Goal: Communication & Community: Answer question/provide support

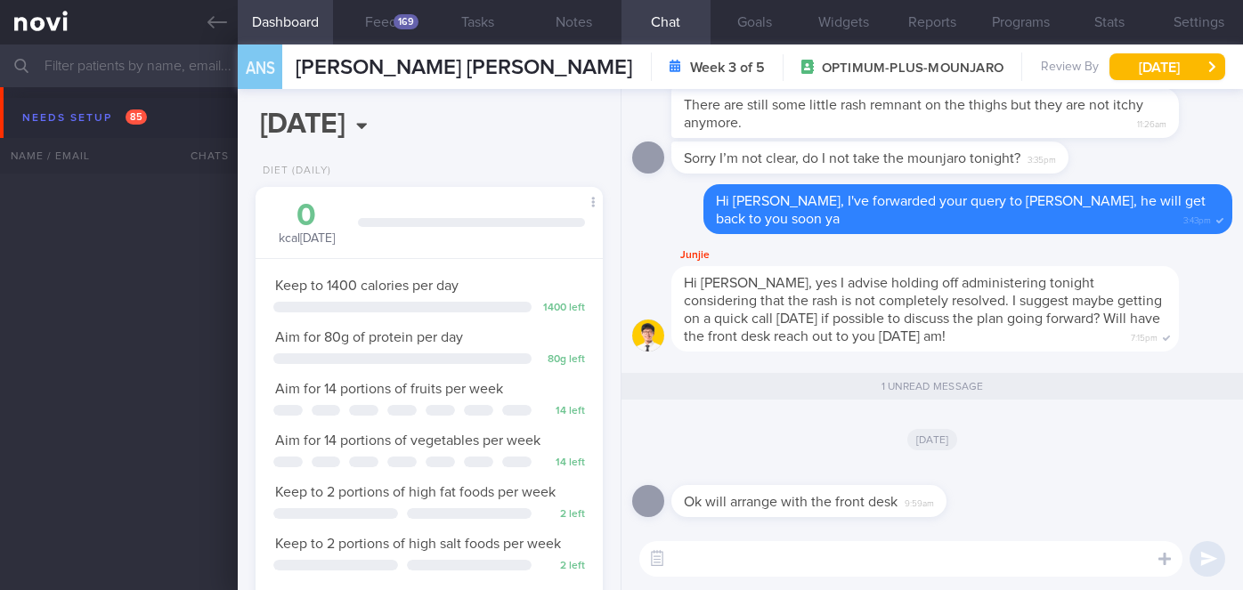
select select "7"
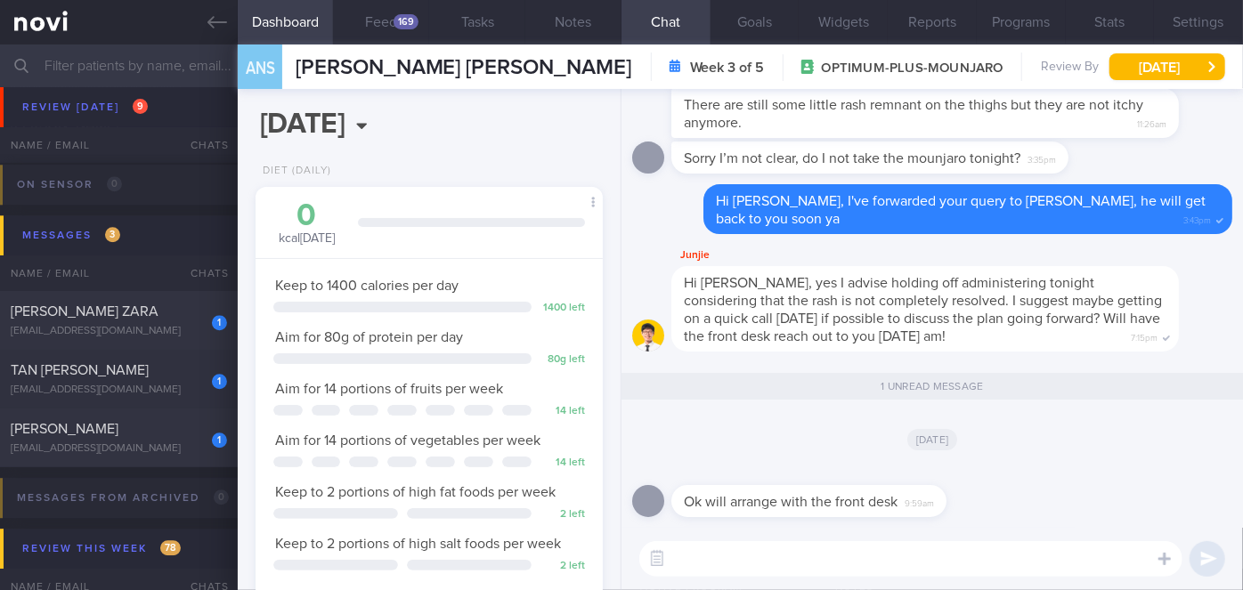
scroll to position [176, 304]
click at [150, 305] on span "[PERSON_NAME] ZARA" at bounding box center [85, 312] width 148 height 14
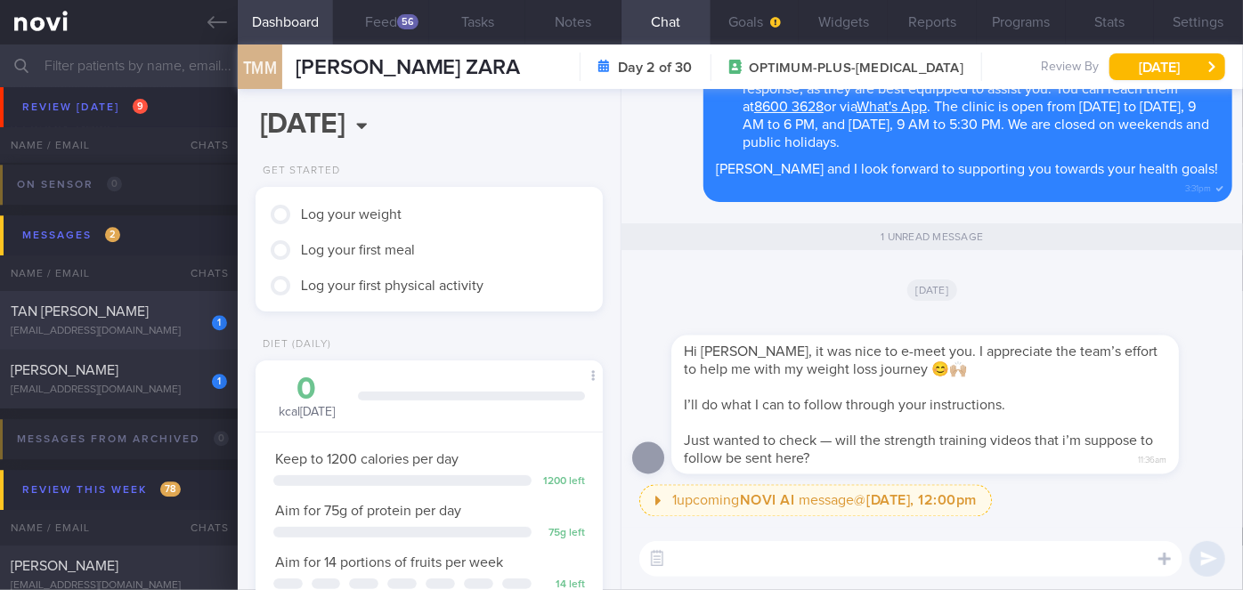
scroll to position [155, 311]
click at [762, 35] on button "Goals" at bounding box center [755, 22] width 89 height 45
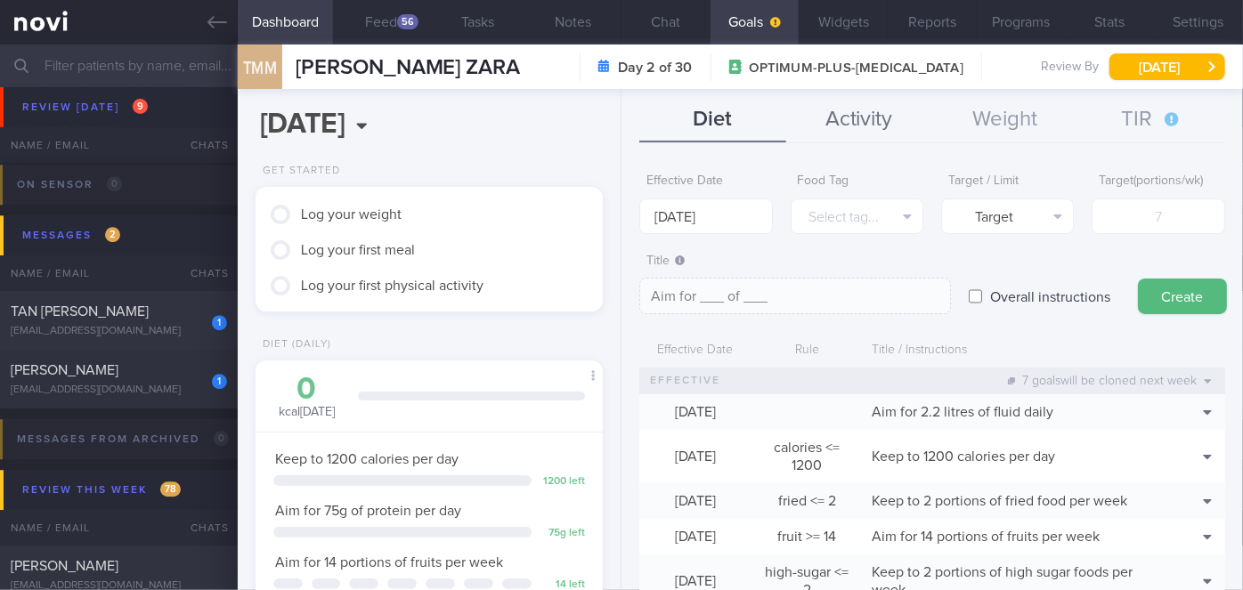
click at [885, 129] on button "Activity" at bounding box center [859, 120] width 146 height 45
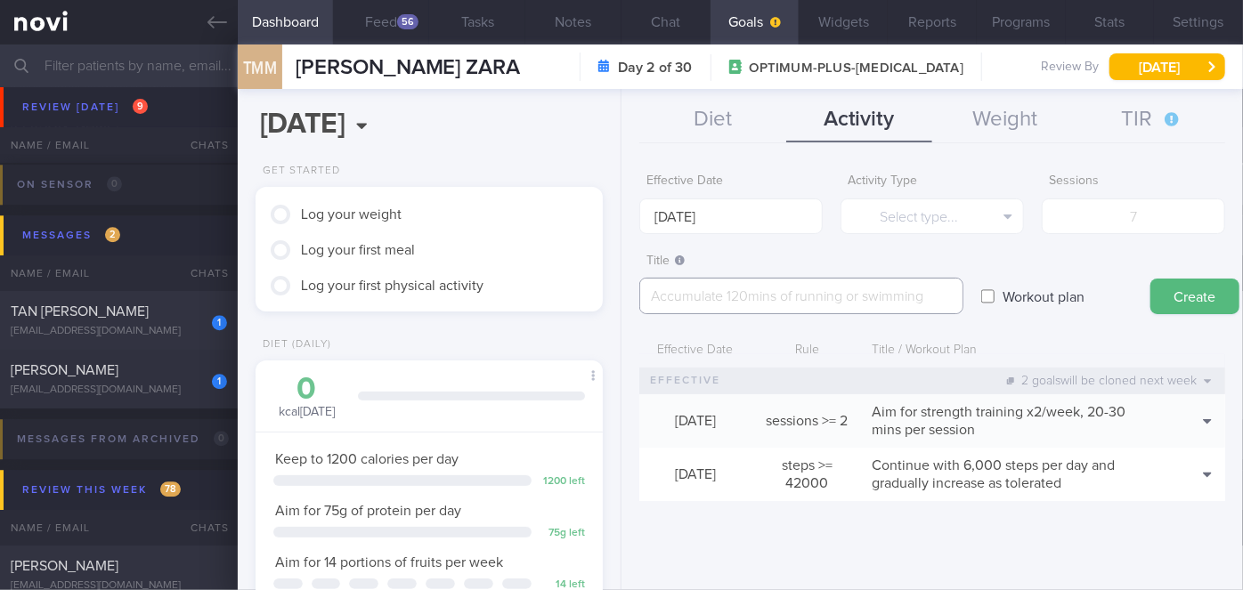
click at [766, 301] on textarea at bounding box center [801, 296] width 324 height 37
click at [656, 28] on button "Chat" at bounding box center [666, 22] width 89 height 45
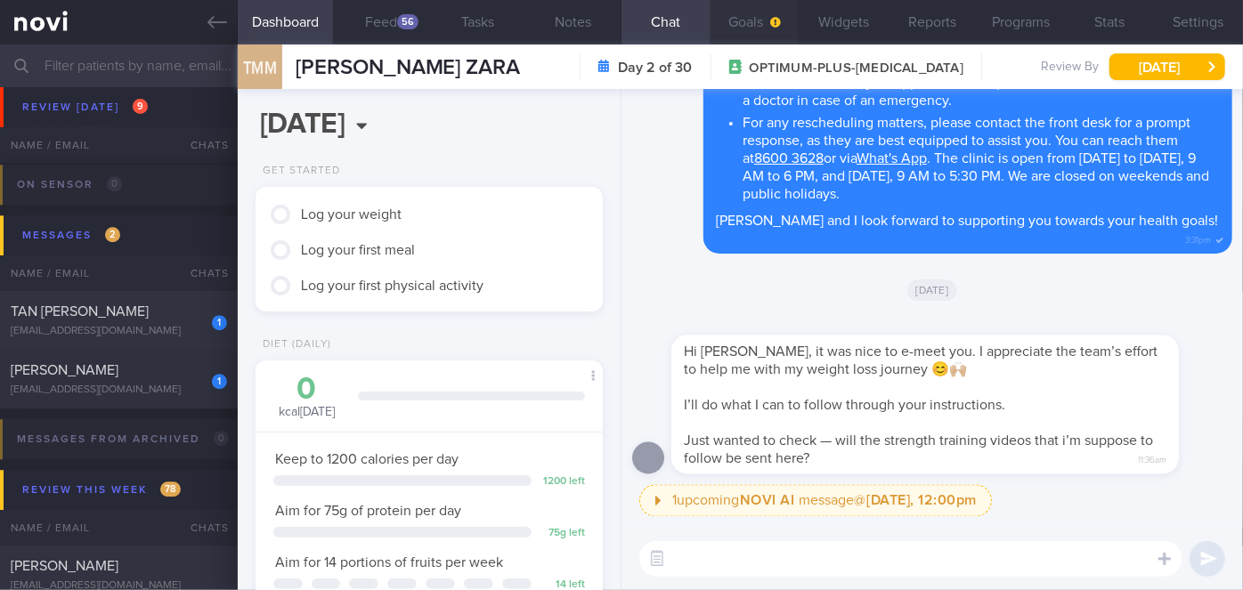
click at [756, 12] on button "Goals" at bounding box center [755, 22] width 89 height 45
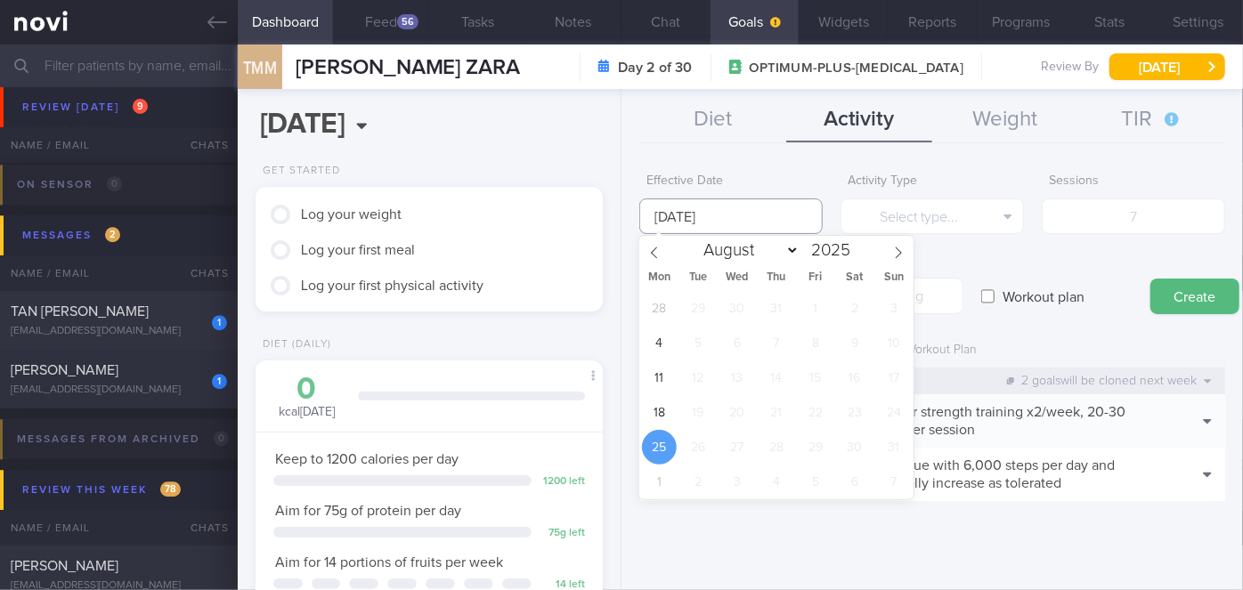
click at [770, 224] on input "[DATE]" at bounding box center [730, 217] width 183 height 36
click at [655, 404] on span "18" at bounding box center [659, 412] width 35 height 35
type input "[DATE]"
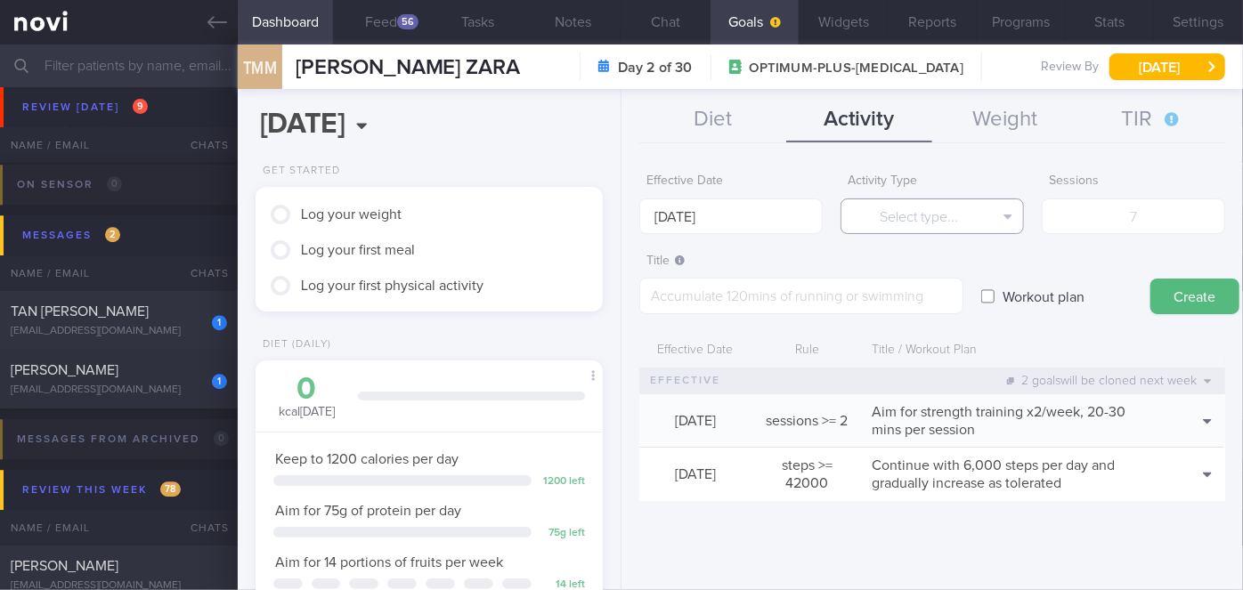
click at [905, 212] on button "Select type..." at bounding box center [932, 217] width 183 height 36
click at [759, 295] on textarea at bounding box center [801, 296] width 324 height 37
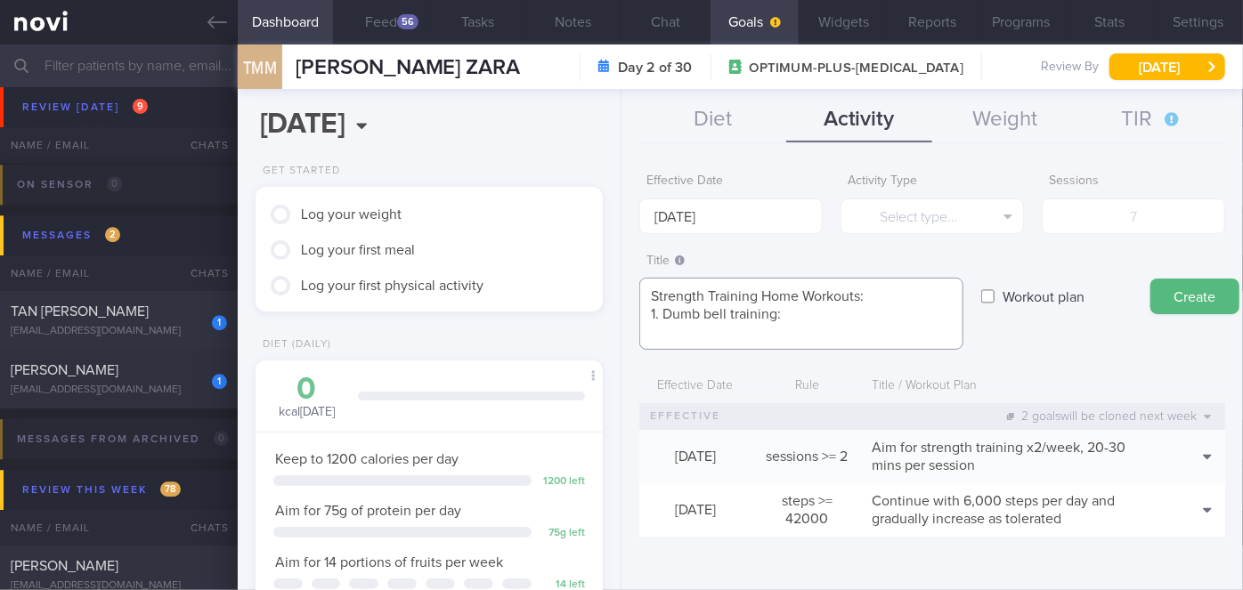
paste textarea "[URL][DOMAIN_NAME]"
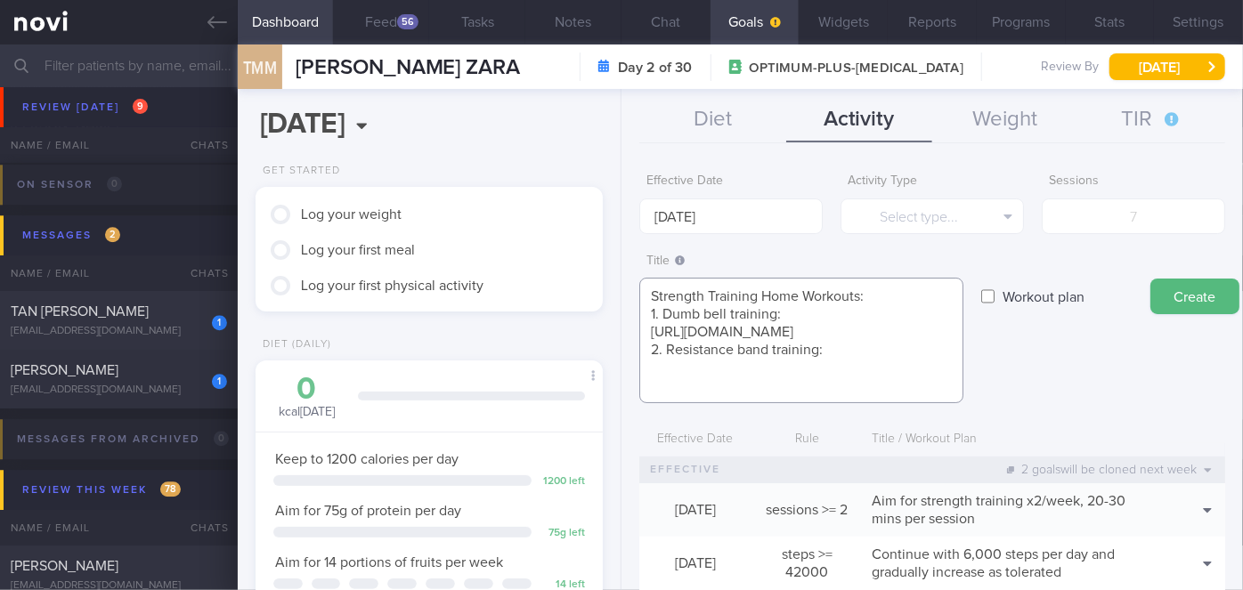
paste textarea "[URL][DOMAIN_NAME]"
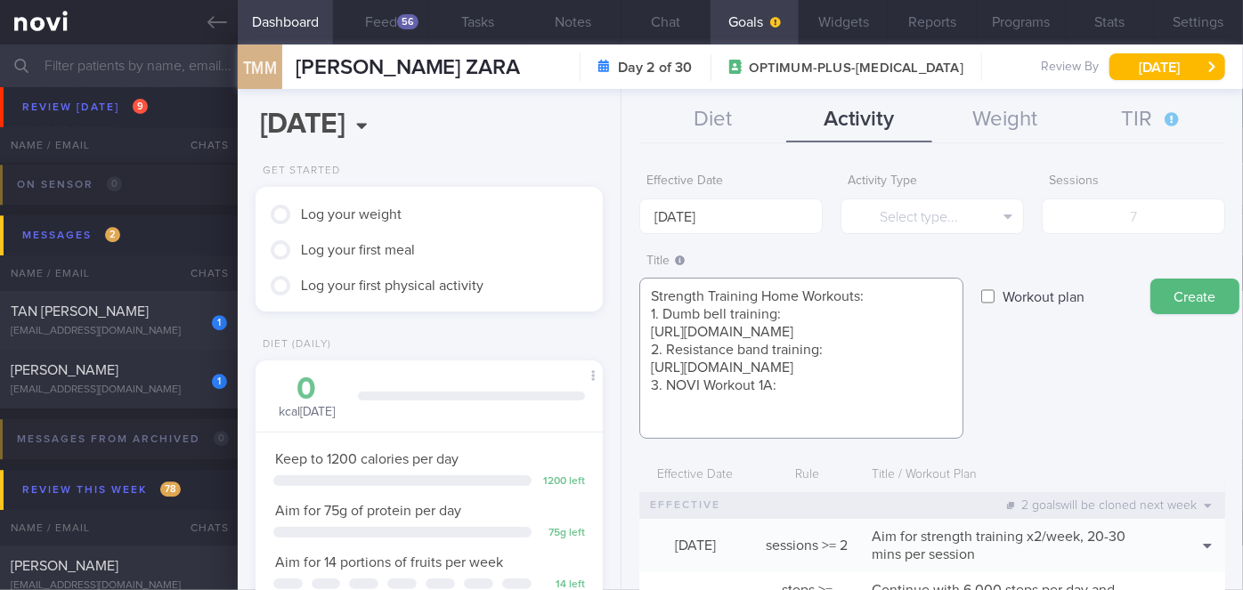
scroll to position [18, 0]
paste textarea "[URL][DOMAIN_NAME]"
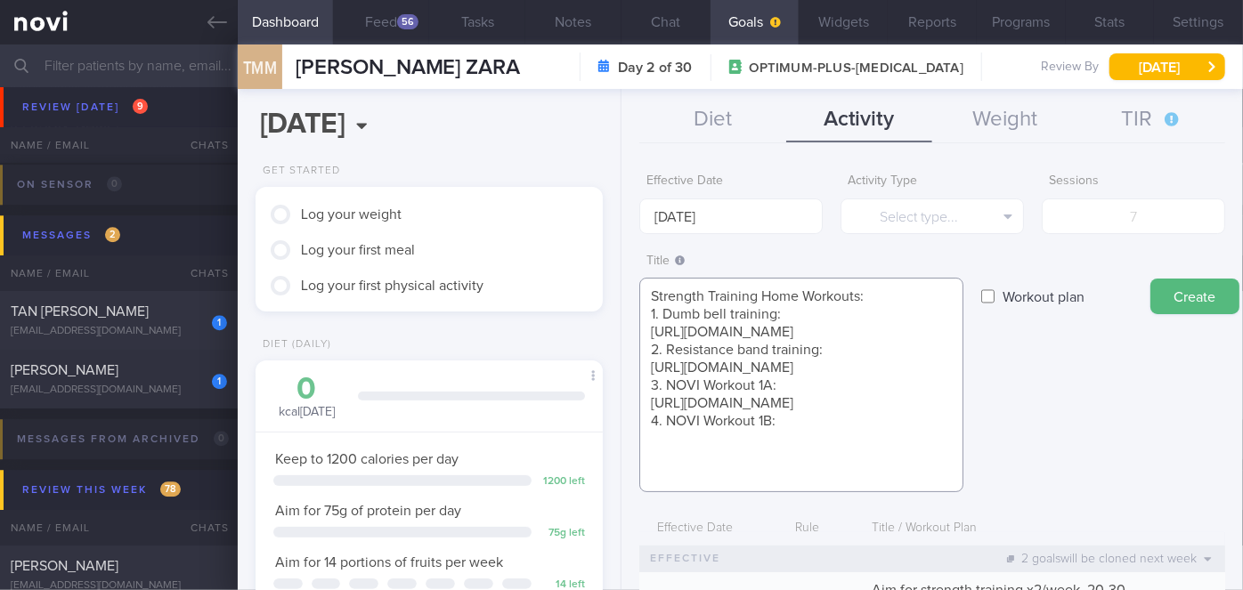
scroll to position [19, 0]
paste textarea "[URL][DOMAIN_NAME]"
type textarea "Strength Training Home Workouts: 1. Dumb bell training: [URL][DOMAIN_NAME] 2. R…"
click at [1055, 292] on label "Workout plan" at bounding box center [1044, 297] width 100 height 36
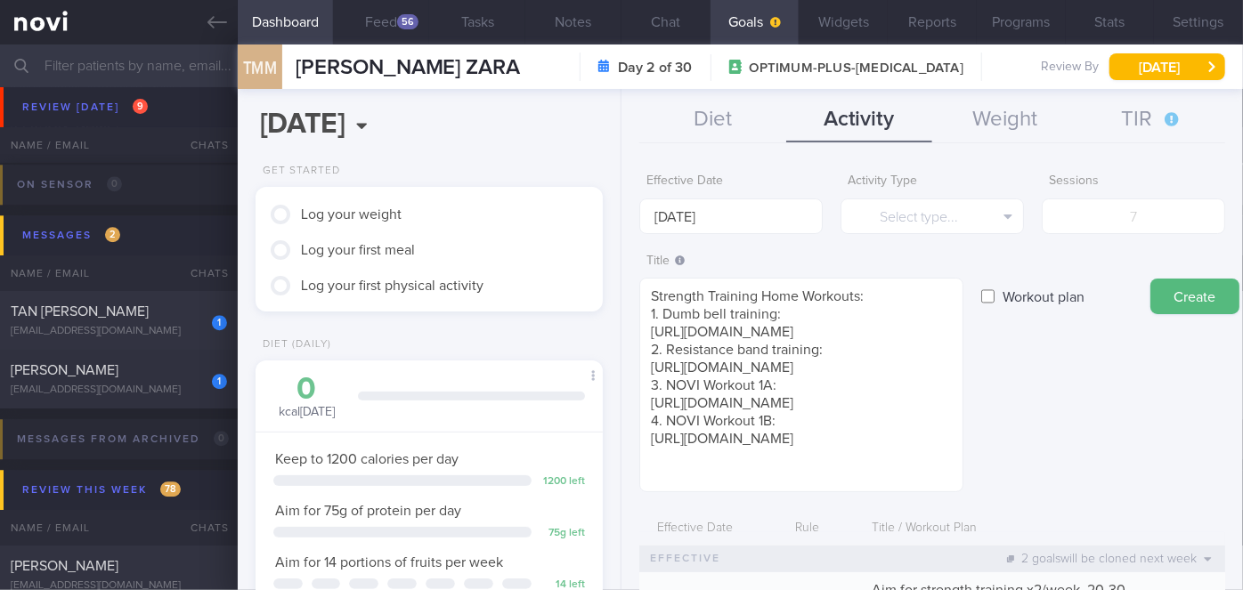
click at [995, 292] on input "Workout plan" at bounding box center [987, 297] width 13 height 36
checkbox input "true"
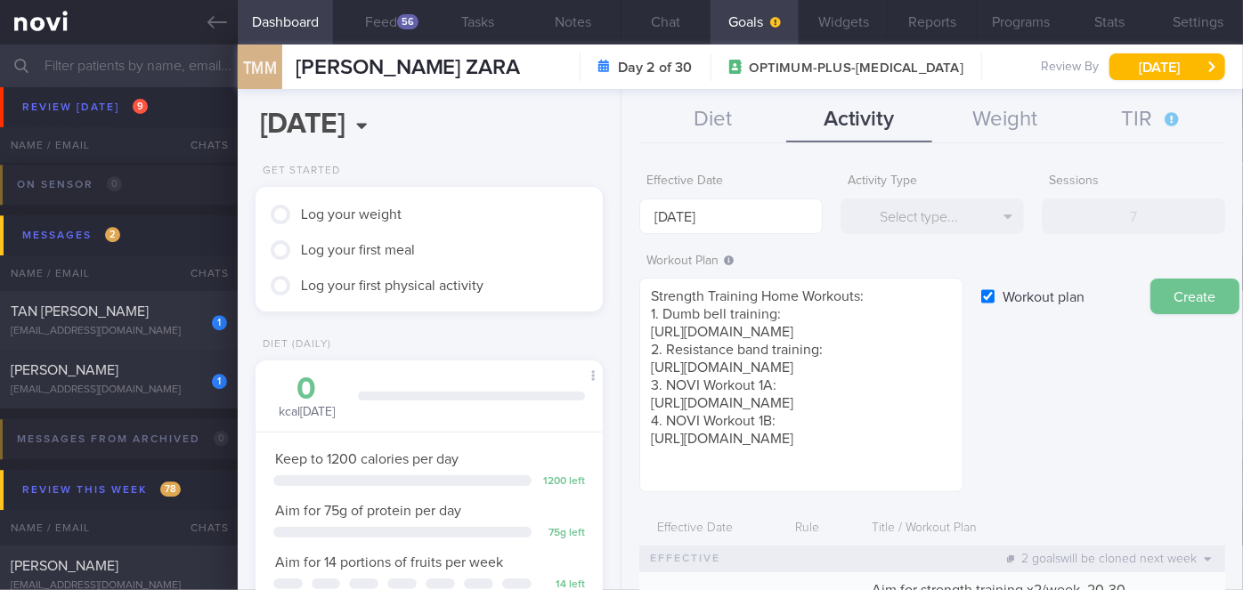
click at [1190, 295] on button "Create" at bounding box center [1194, 297] width 89 height 36
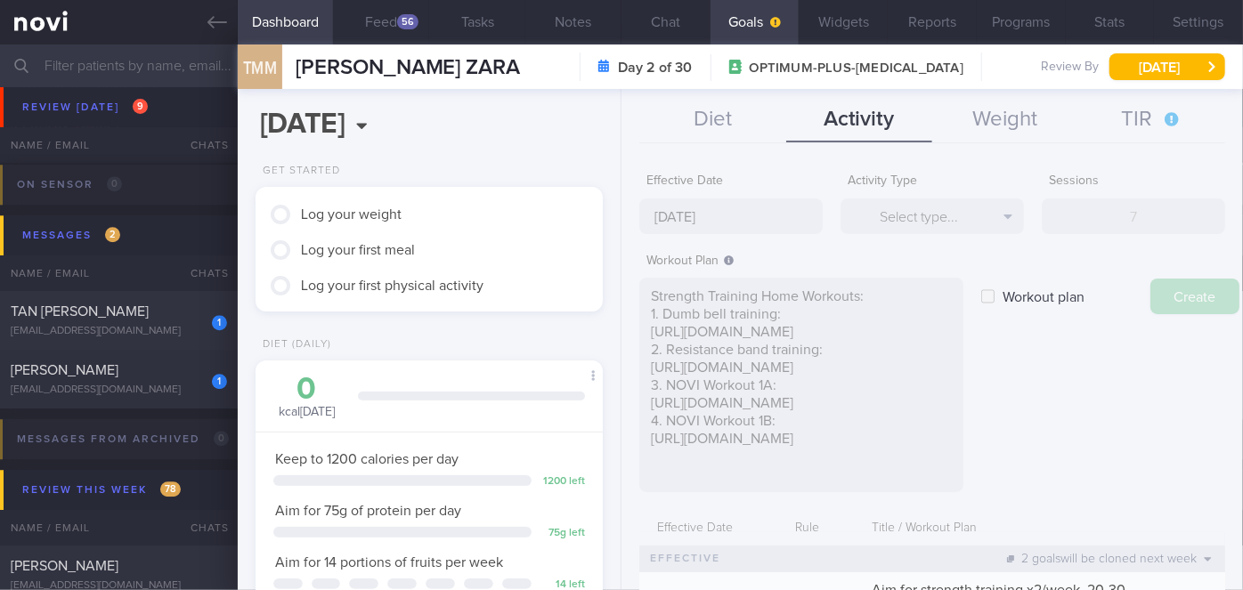
type input "[DATE]"
checkbox input "false"
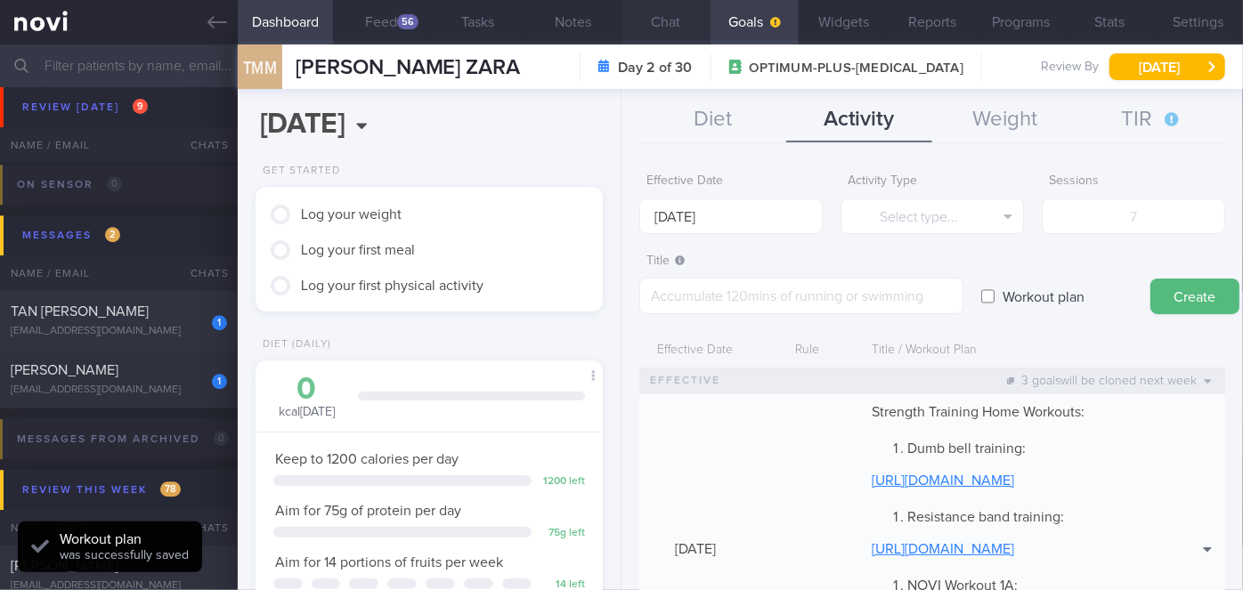
click at [655, 27] on button "Chat" at bounding box center [666, 22] width 89 height 45
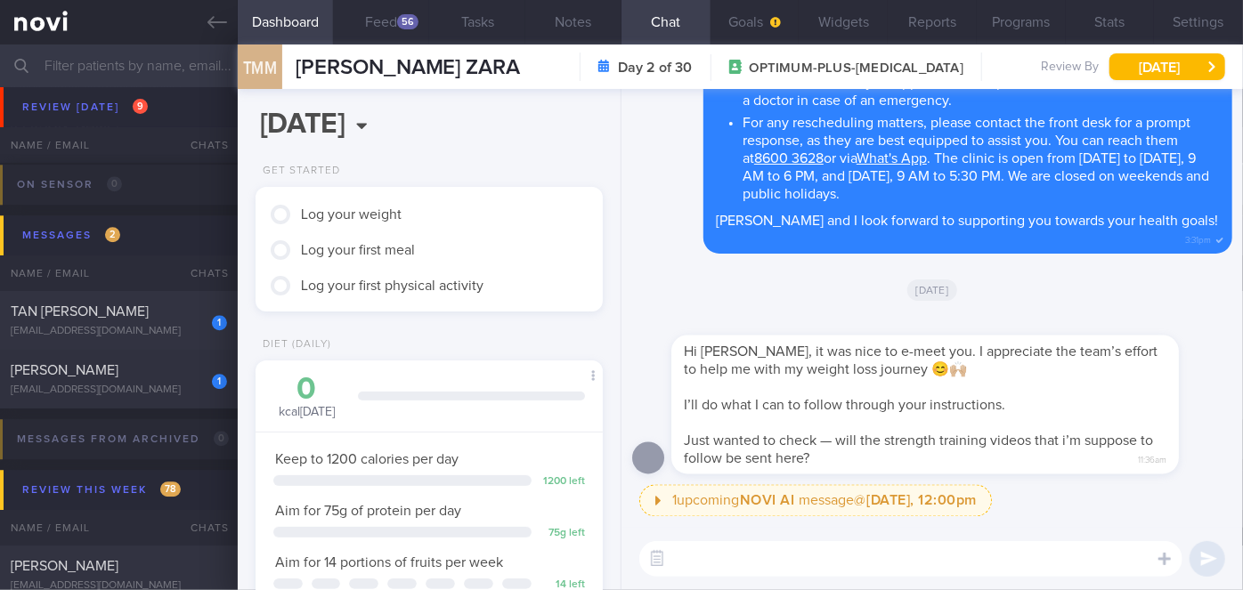
click at [795, 550] on textarea at bounding box center [910, 559] width 543 height 36
type textarea "h"
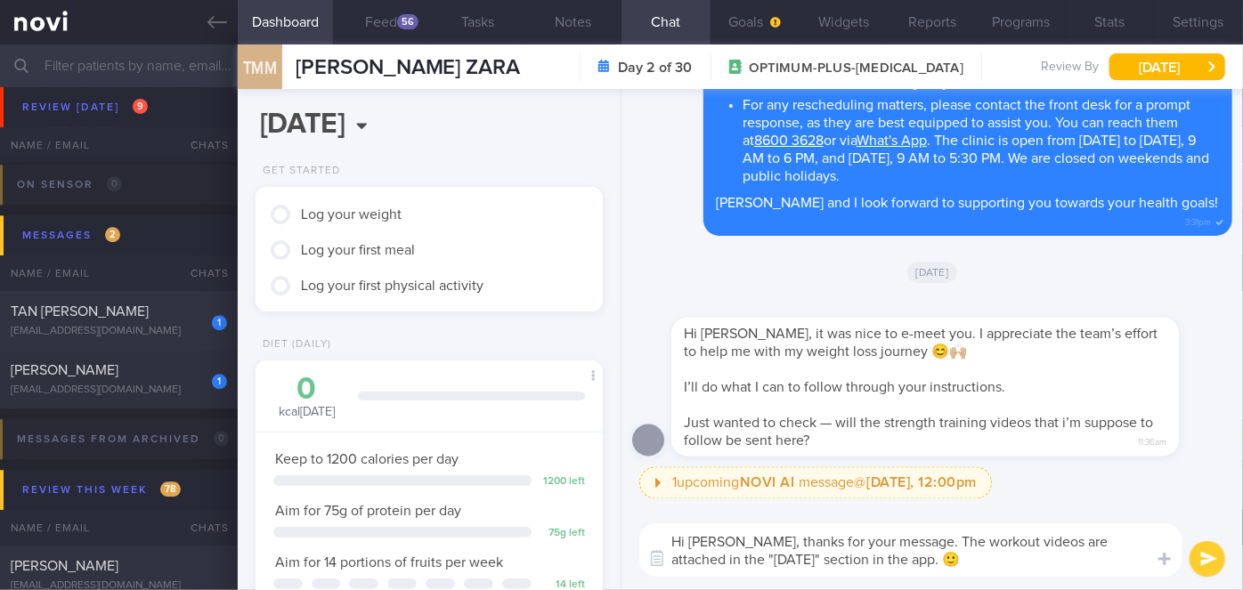
type textarea "Hi [PERSON_NAME], thanks for your message. The workout videos are attached in t…"
click at [1199, 557] on button "submit" at bounding box center [1208, 559] width 36 height 36
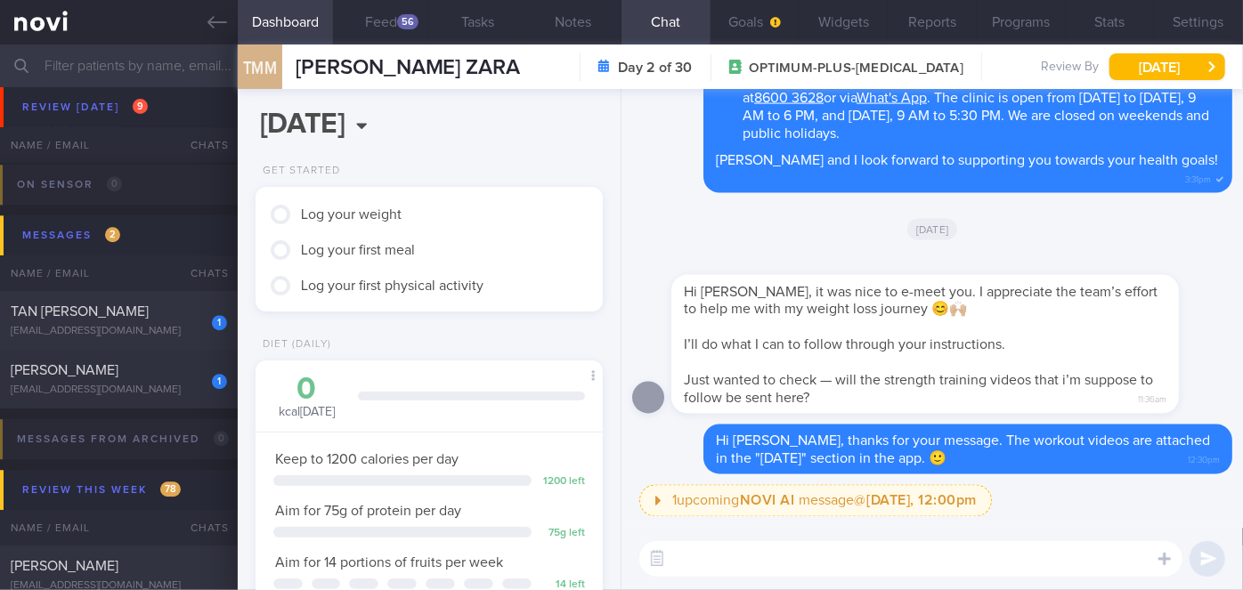
click at [679, 554] on textarea at bounding box center [910, 559] width 543 height 36
type textarea "It is under "Coach's Instruction""
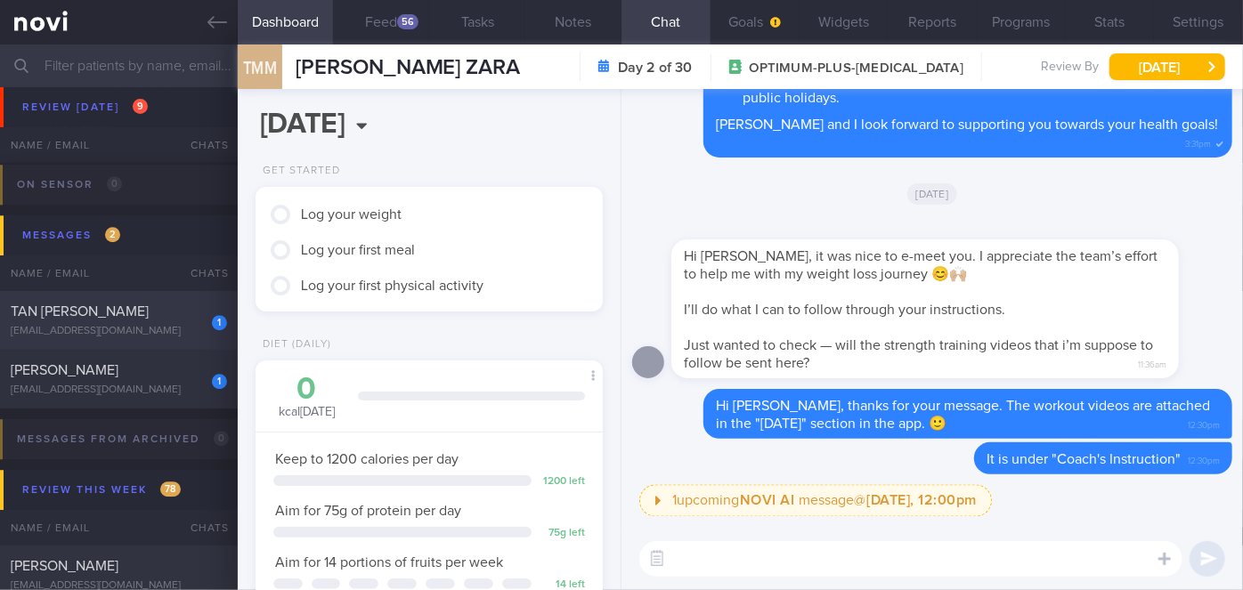
click at [147, 313] on span "TAN [PERSON_NAME]" at bounding box center [80, 312] width 138 height 14
select select "8"
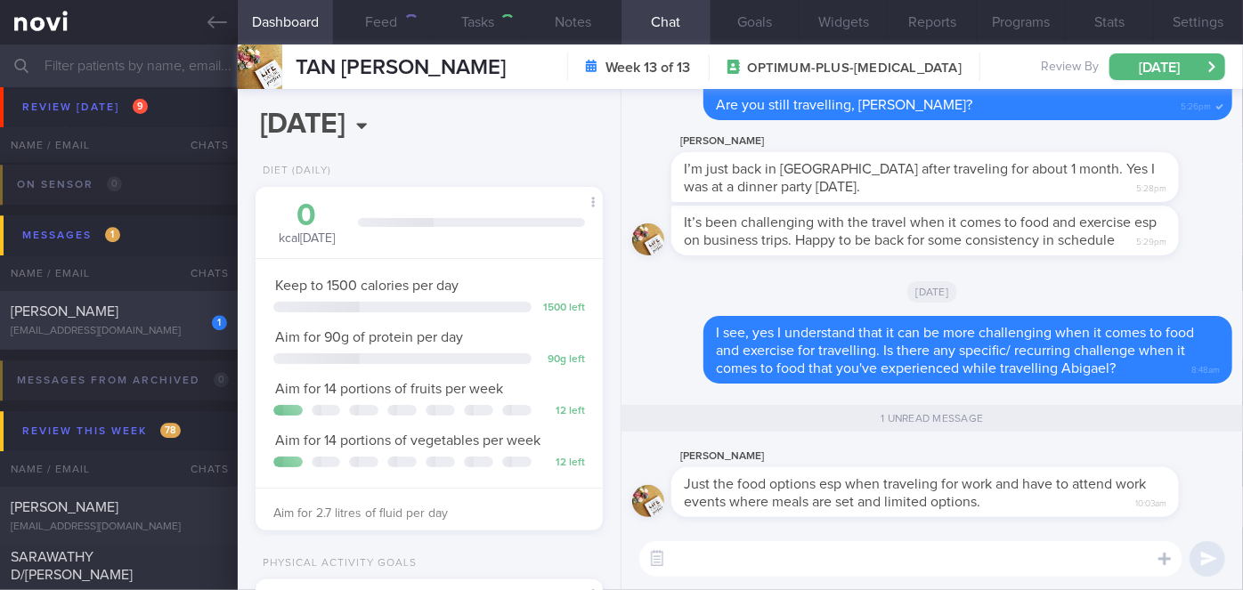
scroll to position [176, 304]
click at [755, 556] on textarea at bounding box center [910, 559] width 543 height 36
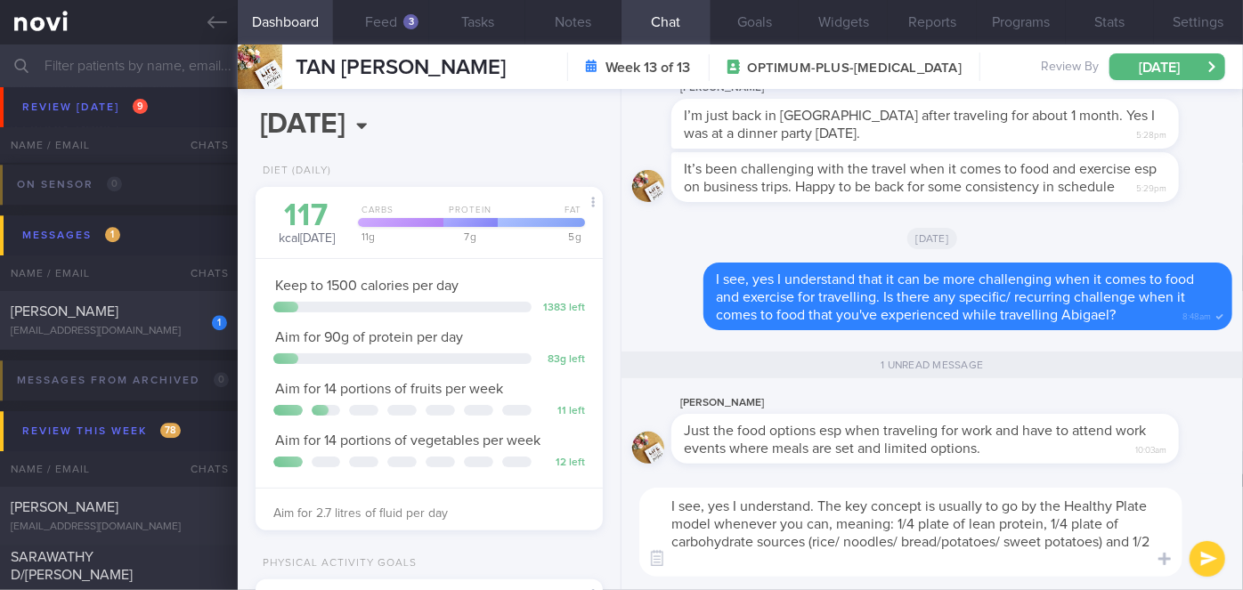
scroll to position [0, 0]
type textarea "I see, yes I understand. The key concept is usually to go by the Healthy Plate …"
click at [1215, 557] on button "submit" at bounding box center [1208, 559] width 36 height 36
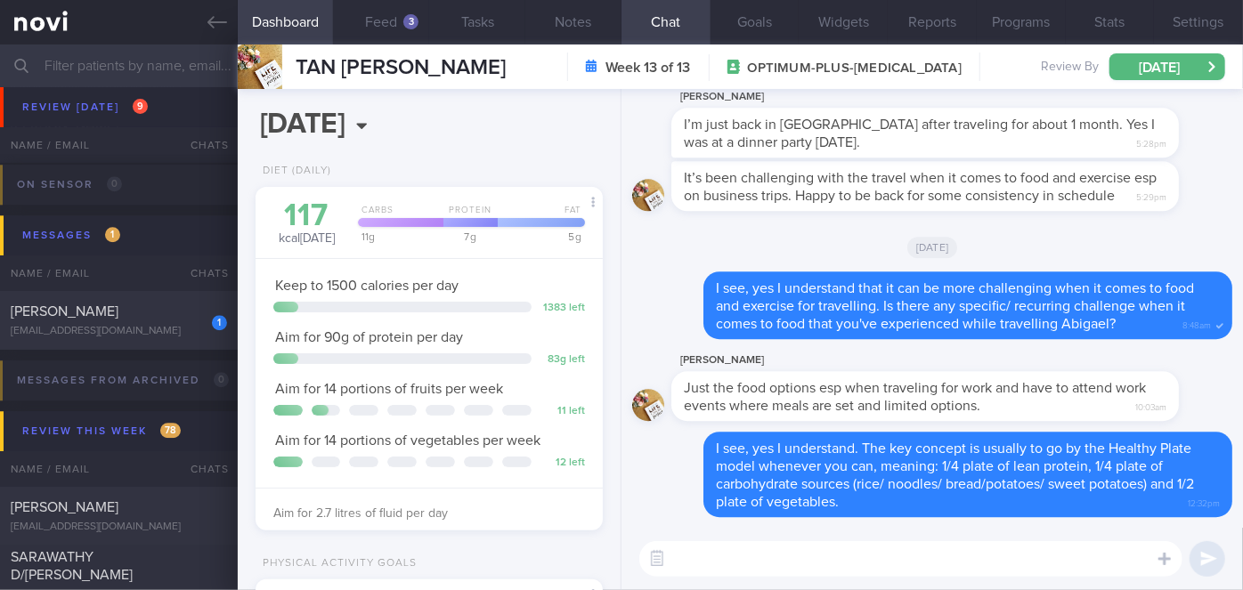
click at [1049, 551] on textarea at bounding box center [910, 559] width 543 height 36
type textarea "B"
type textarea "a"
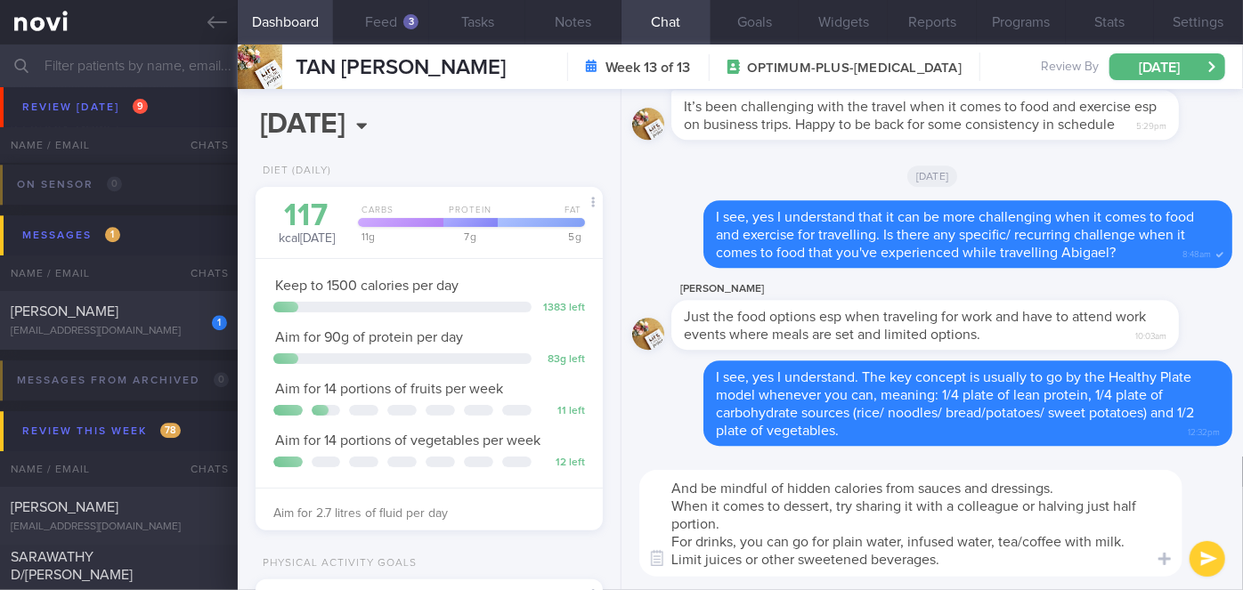
click at [1061, 502] on textarea "And be mindful of hidden calories from sauces and dressings. When it comes to d…" at bounding box center [910, 523] width 543 height 107
click at [669, 490] on textarea "And be mindful of hidden calories from sauces and dressings. When it comes to d…" at bounding box center [910, 523] width 543 height 107
click at [670, 513] on textarea "- And be mindful of hidden calories from sauces and dressings. When it comes to…" at bounding box center [910, 523] width 543 height 107
click at [671, 545] on textarea "- And be mindful of hidden calories from sauces and dressings. - When it comes …" at bounding box center [910, 523] width 543 height 107
click at [1003, 537] on textarea "- And be mindful of hidden calories from sauces and dressings. - When it comes …" at bounding box center [910, 523] width 543 height 107
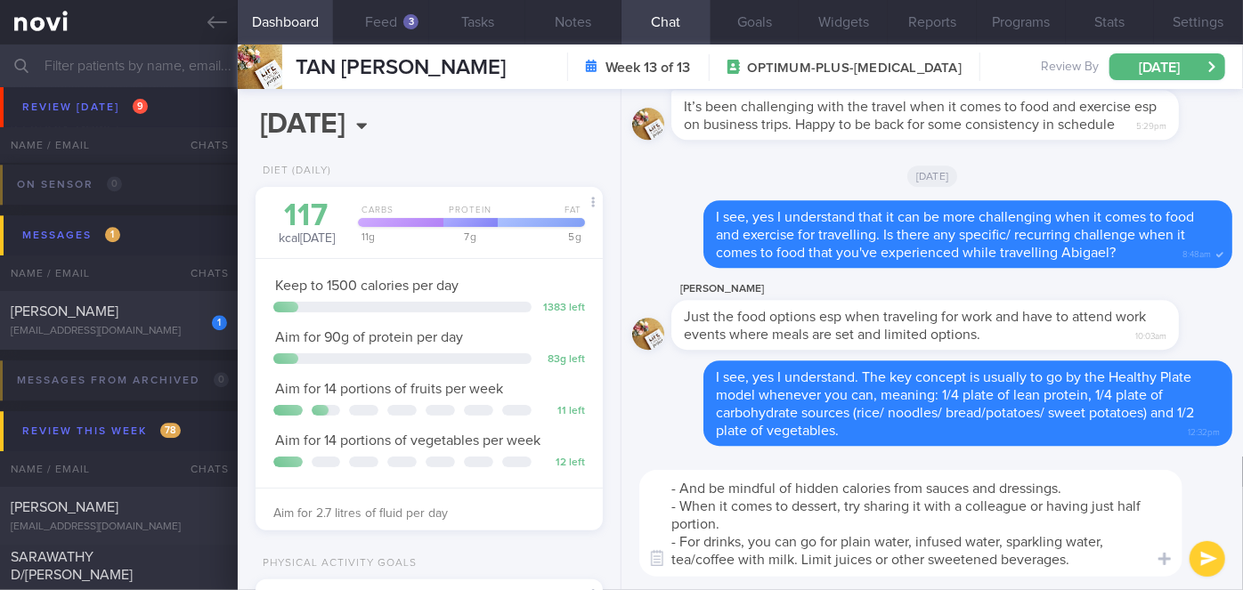
type textarea "- And be mindful of hidden calories from sauces and dressings. - When it comes …"
click at [1207, 556] on button "submit" at bounding box center [1208, 559] width 36 height 36
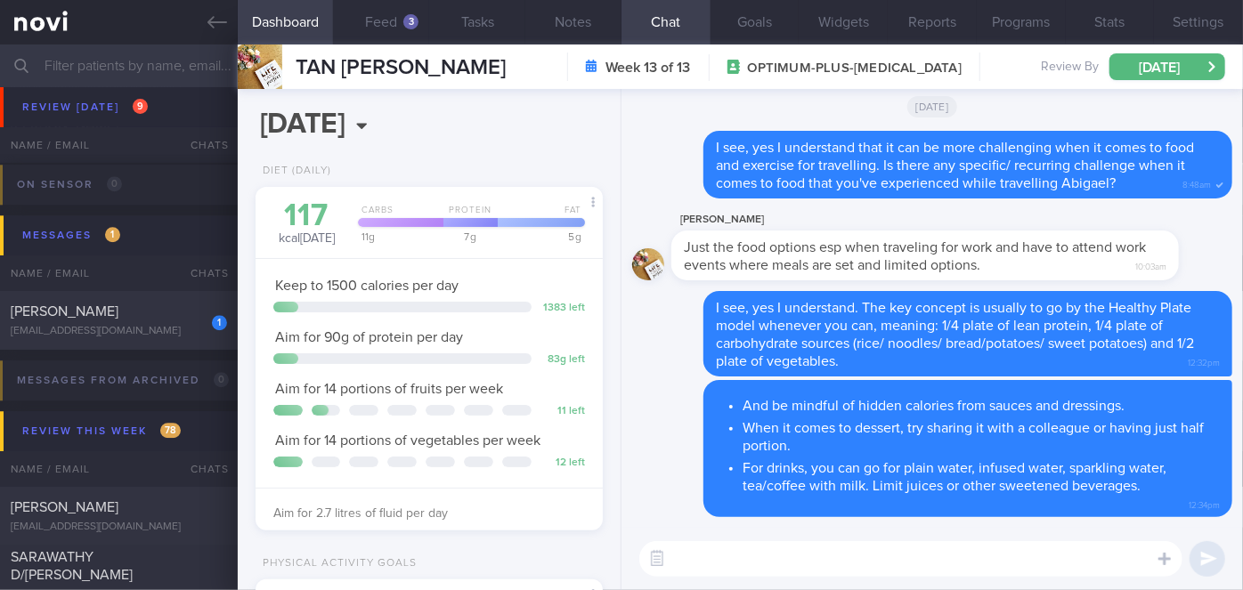
click at [191, 79] on input "text" at bounding box center [621, 66] width 1243 height 43
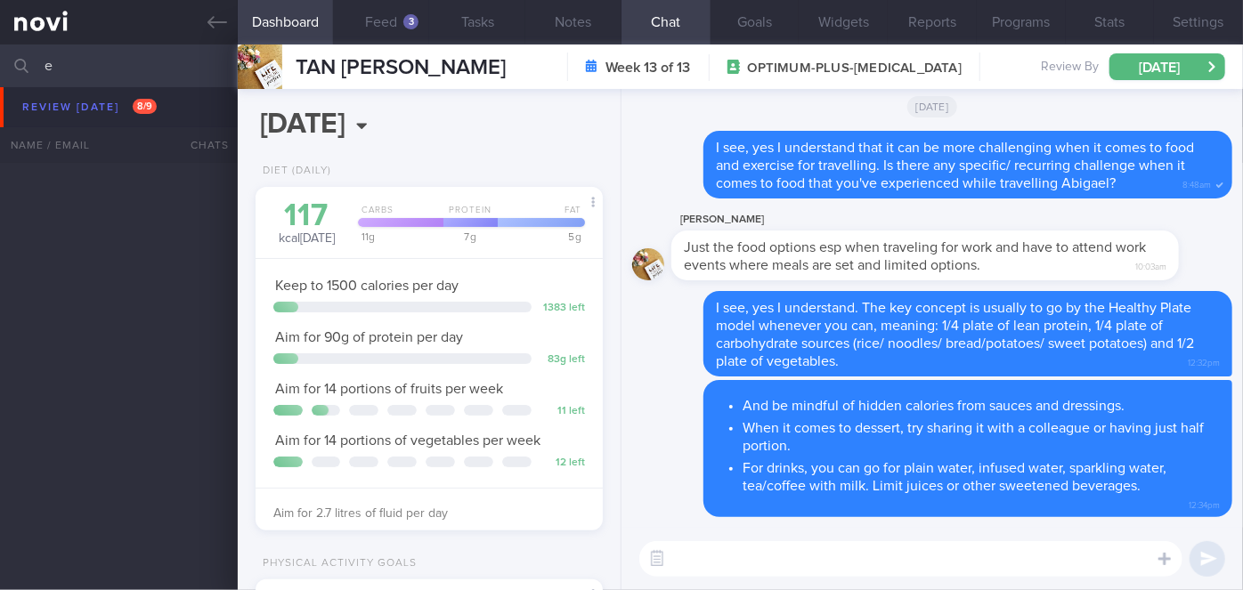
scroll to position [4455, 0]
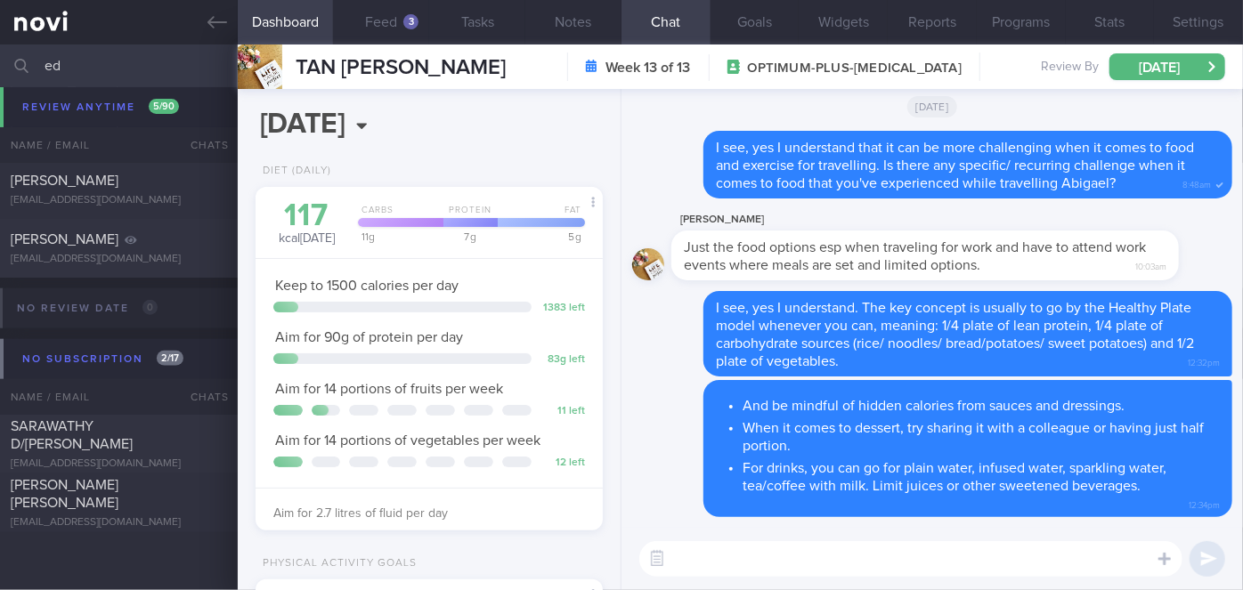
scroll to position [774, 0]
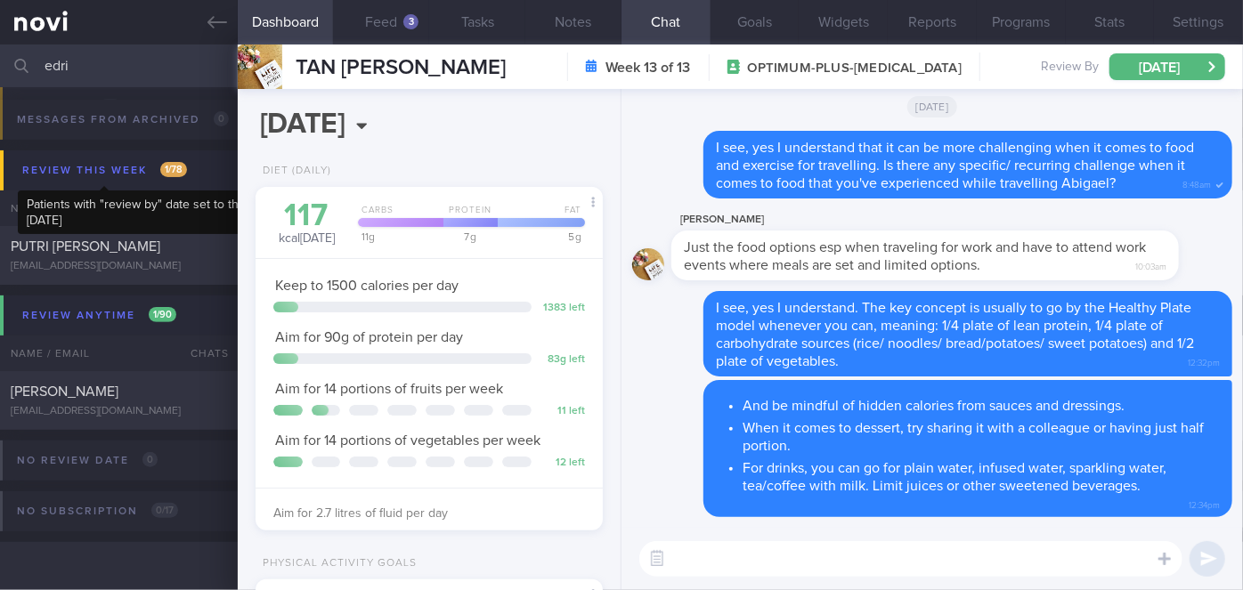
scroll to position [201, 0]
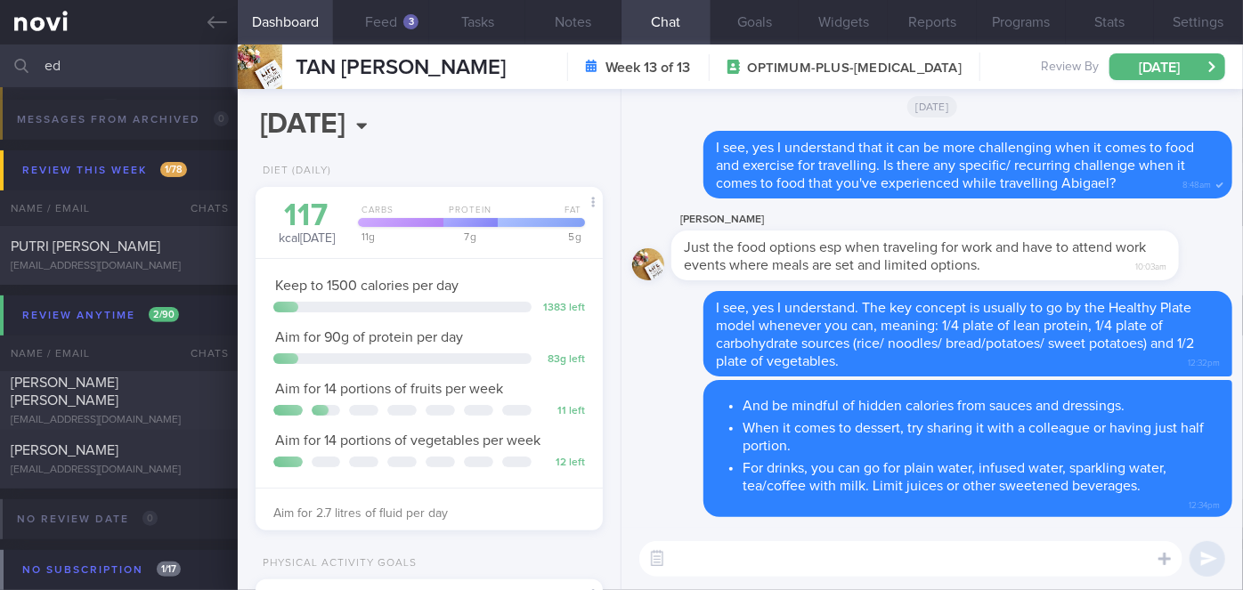
type input "e"
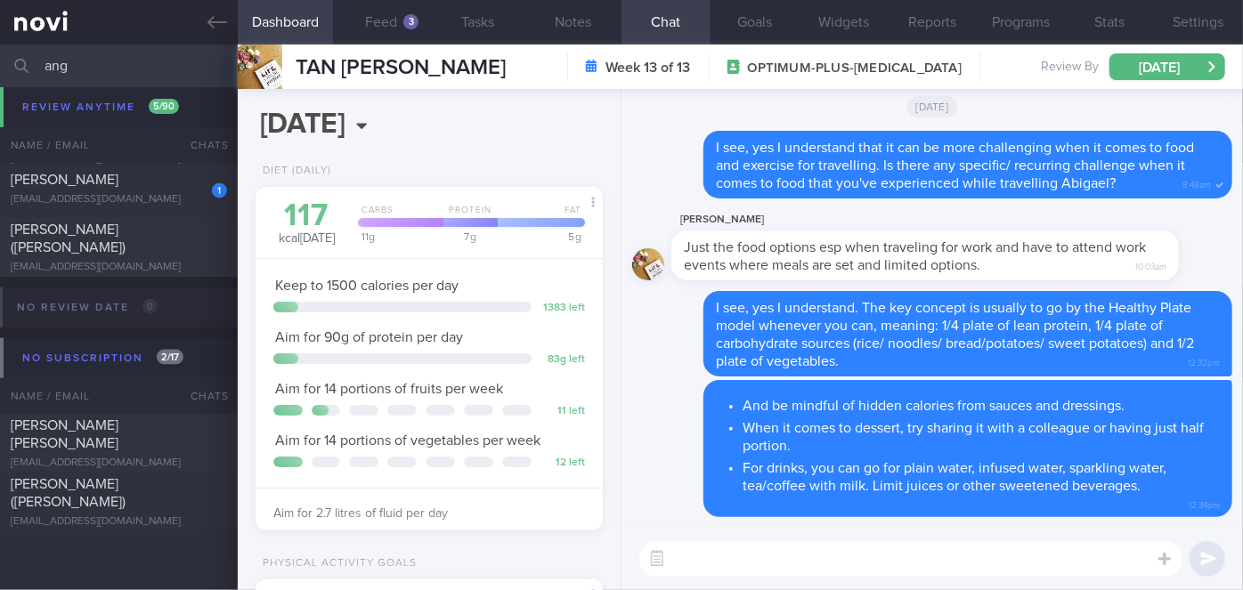
scroll to position [1248, 0]
type input "ang"
click at [148, 193] on div "[EMAIL_ADDRESS][DOMAIN_NAME]" at bounding box center [119, 199] width 216 height 13
select select "7"
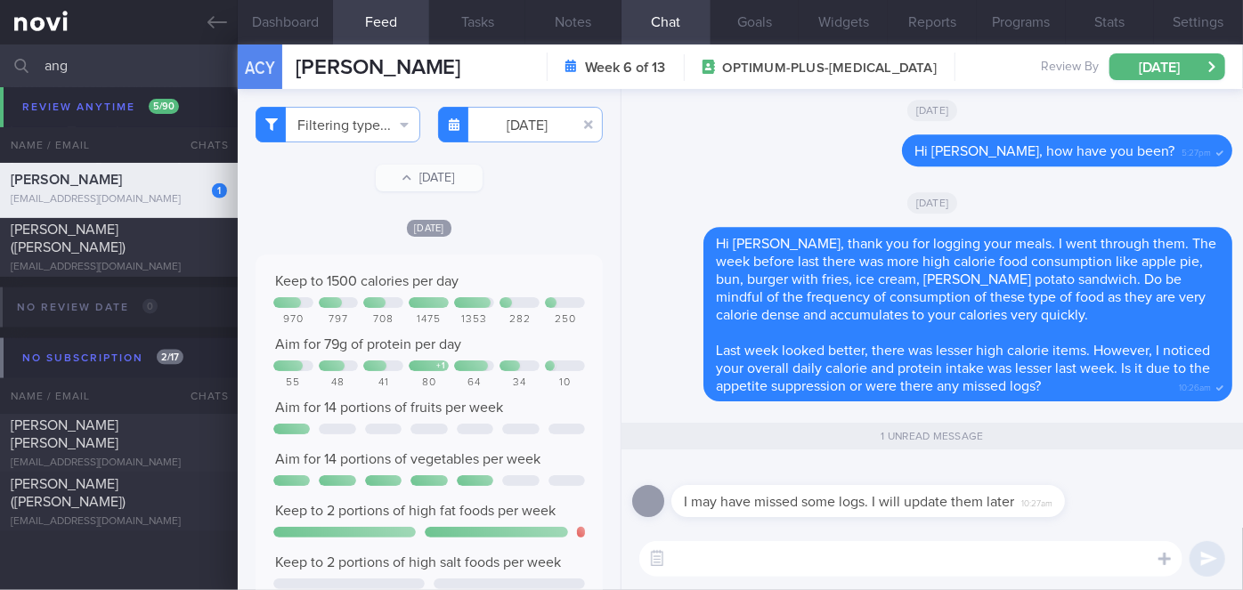
scroll to position [1154, 0]
click at [761, 546] on textarea at bounding box center [910, 559] width 543 height 36
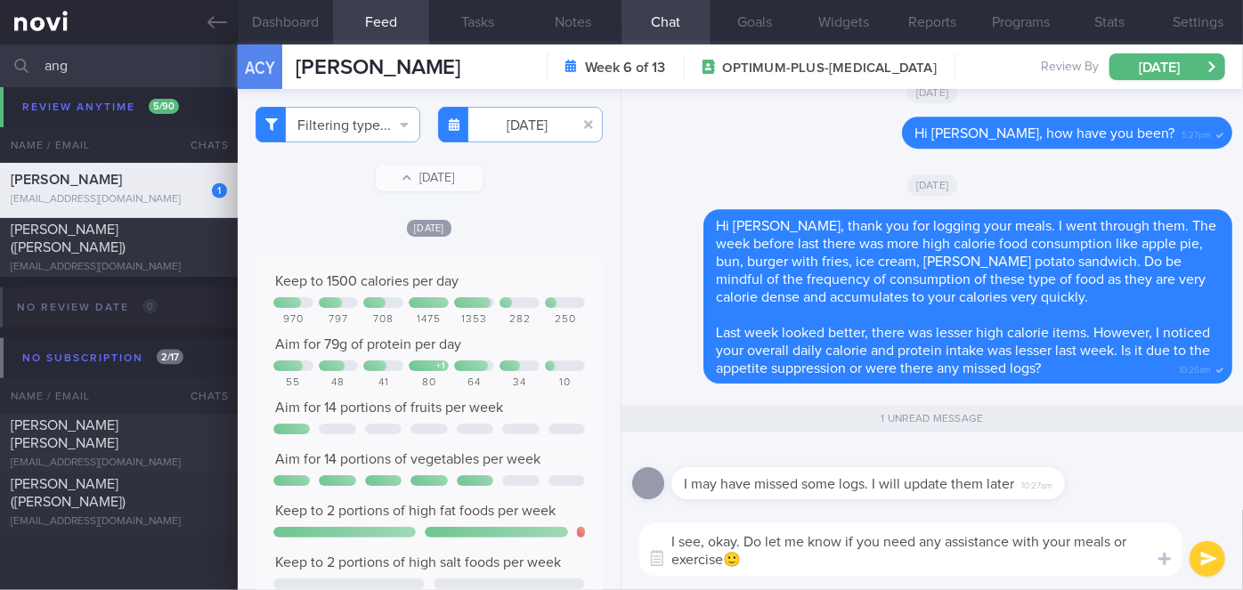
type textarea "I see, okay. Do let me know if you need any assistance with your meals or exerc…"
click at [1208, 561] on button "submit" at bounding box center [1208, 559] width 36 height 36
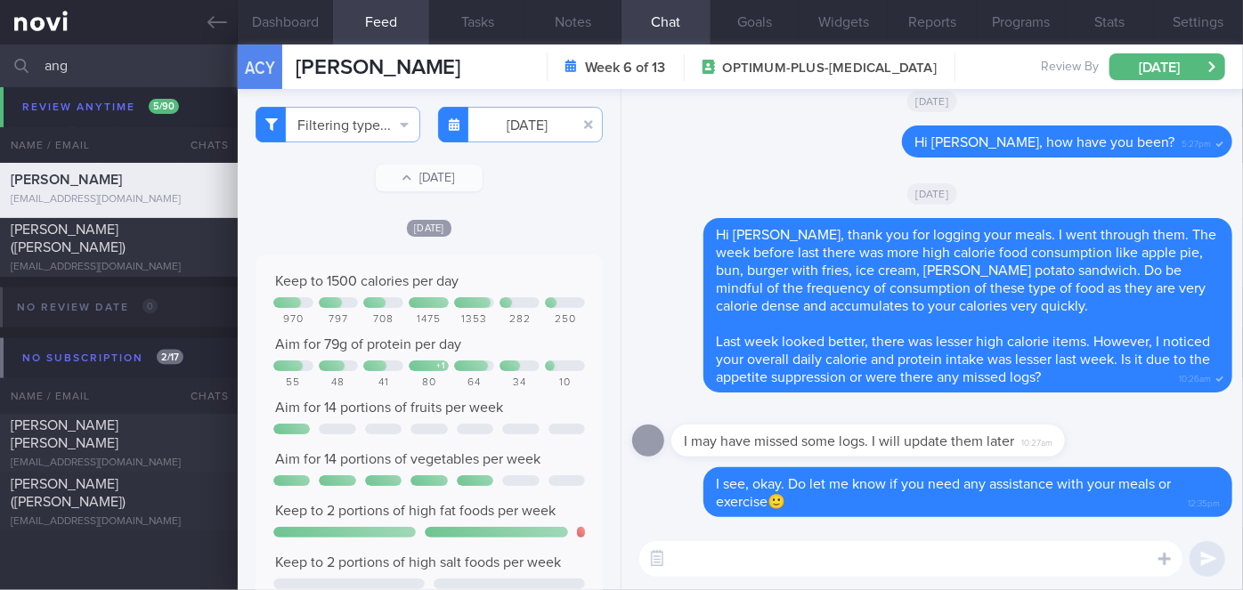
click at [137, 55] on input "ang" at bounding box center [621, 66] width 1243 height 43
type input "a"
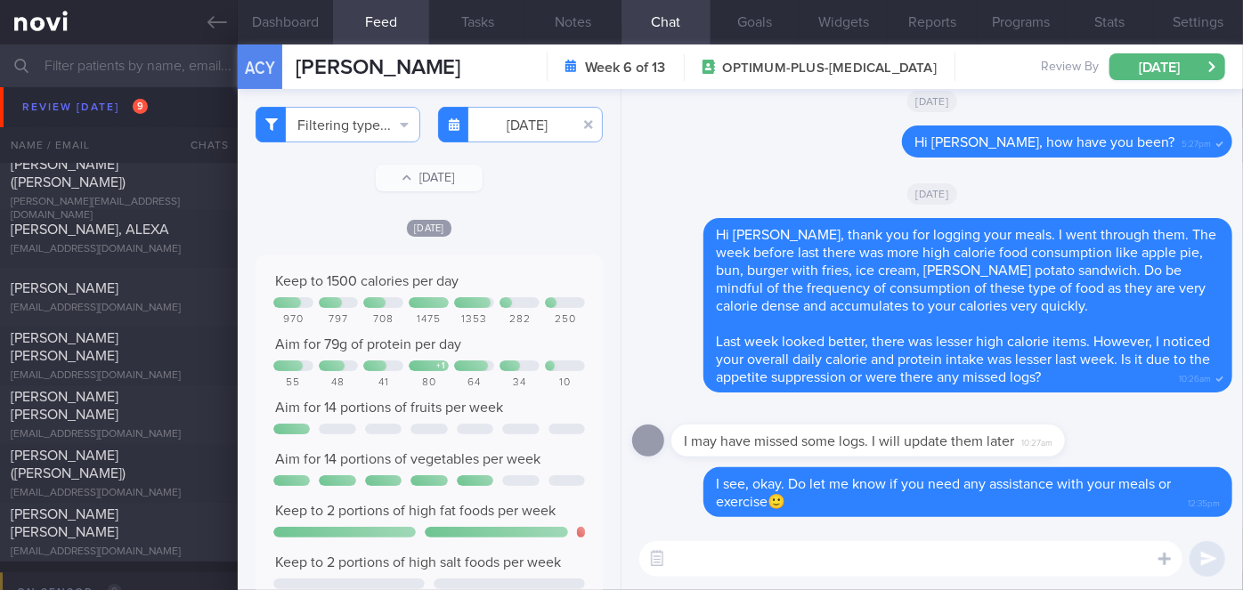
scroll to position [5223, 0]
click at [163, 545] on div "[EMAIL_ADDRESS][DOMAIN_NAME]" at bounding box center [119, 551] width 216 height 13
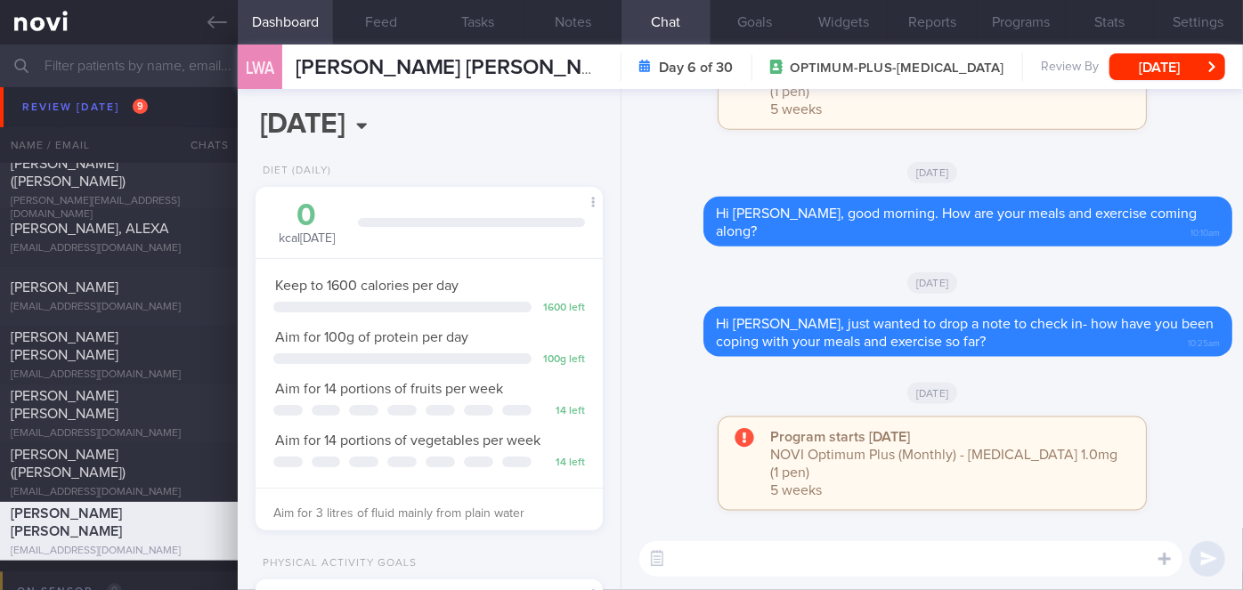
paste textarea "Hi [Patient's Name], We noticed there haven’t been any food or workout logs rec…"
click at [716, 557] on textarea at bounding box center [910, 559] width 543 height 36
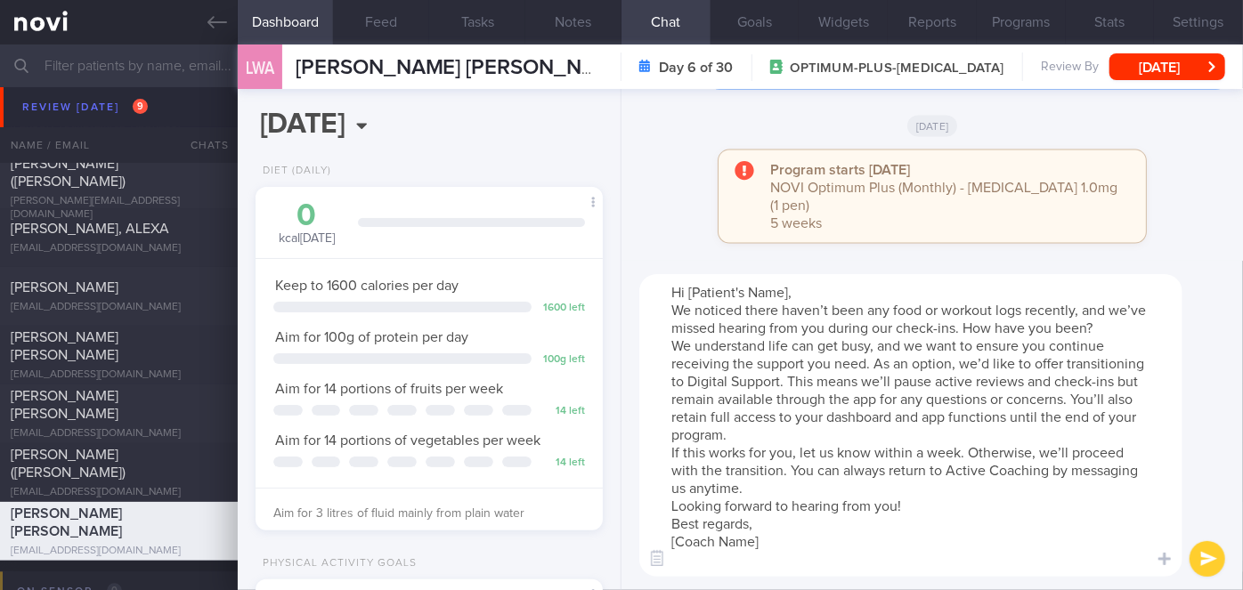
click at [793, 290] on textarea "Hi [Patient's Name], We noticed there haven’t been any food or workout logs rec…" at bounding box center [910, 425] width 543 height 303
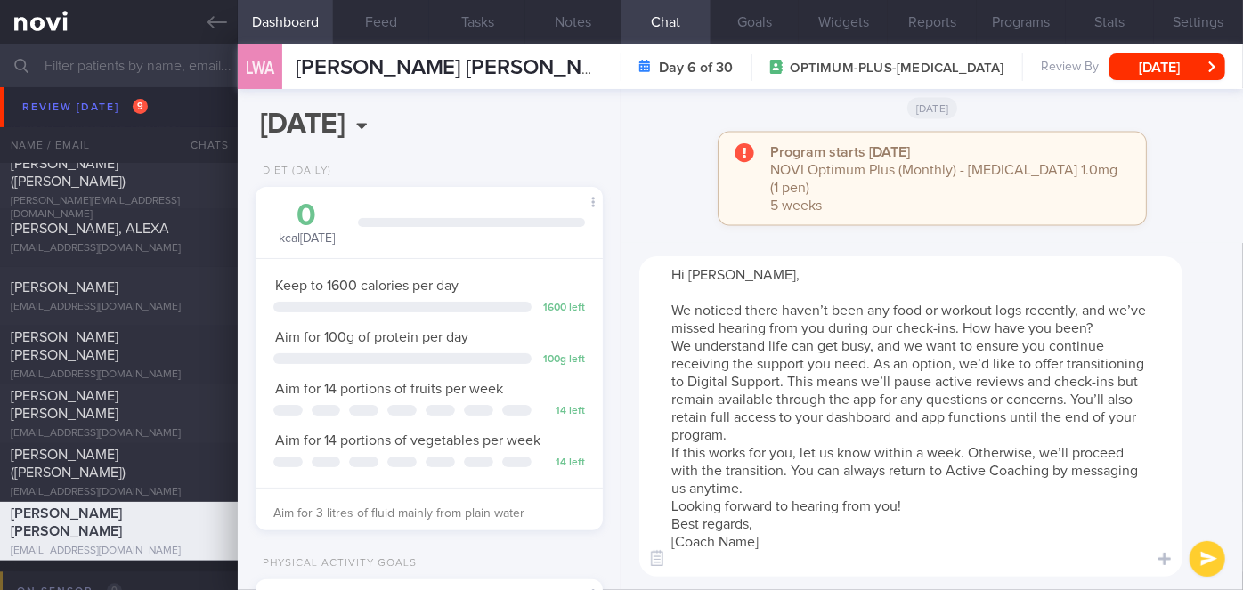
click at [1102, 326] on textarea "Hi [PERSON_NAME], We noticed there haven’t been any food or workout logs recent…" at bounding box center [910, 416] width 543 height 321
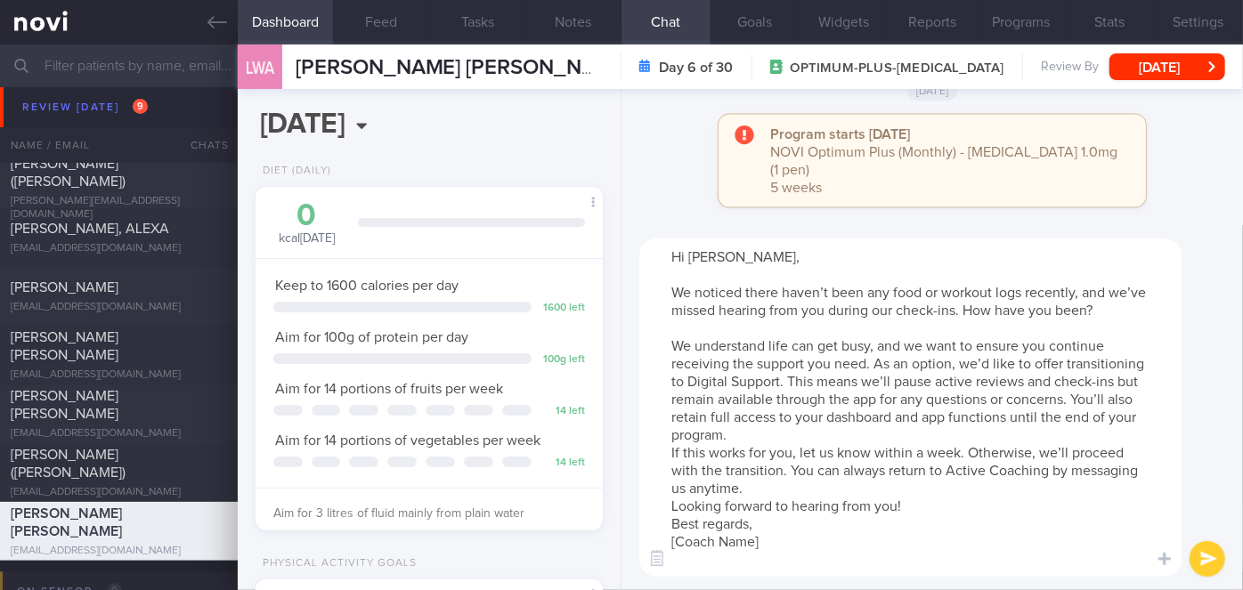
click at [1005, 433] on textarea "Hi [PERSON_NAME], We noticed there haven’t been any food or workout logs recent…" at bounding box center [910, 408] width 543 height 338
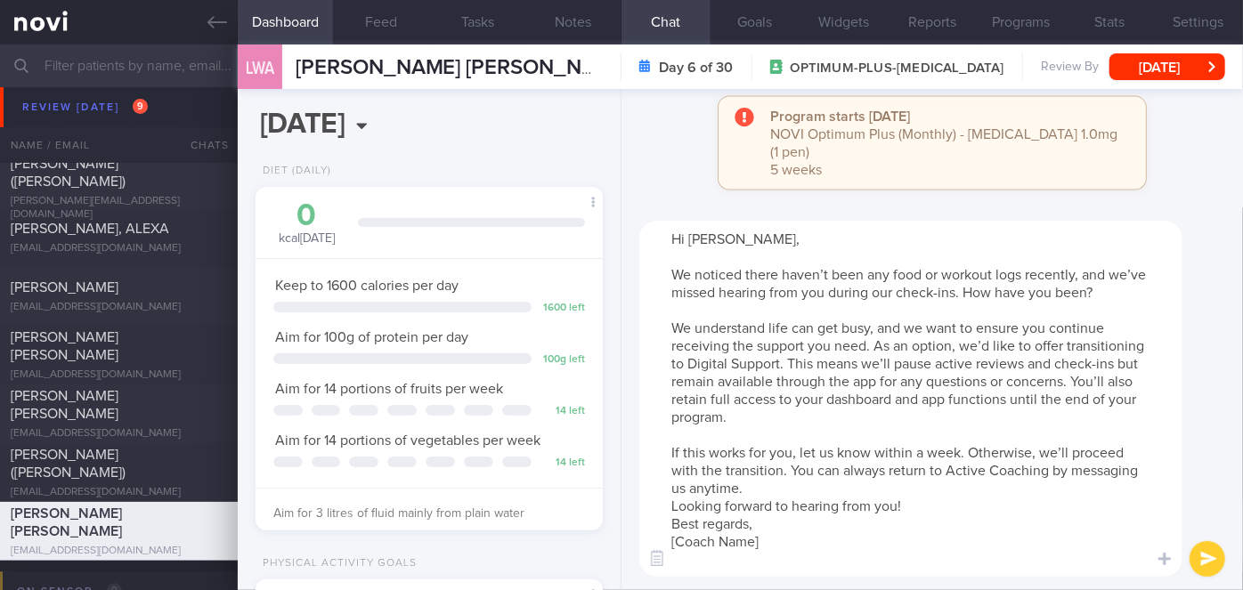
click at [818, 491] on textarea "Hi [PERSON_NAME], We noticed there haven’t been any food or workout logs recent…" at bounding box center [910, 399] width 543 height 356
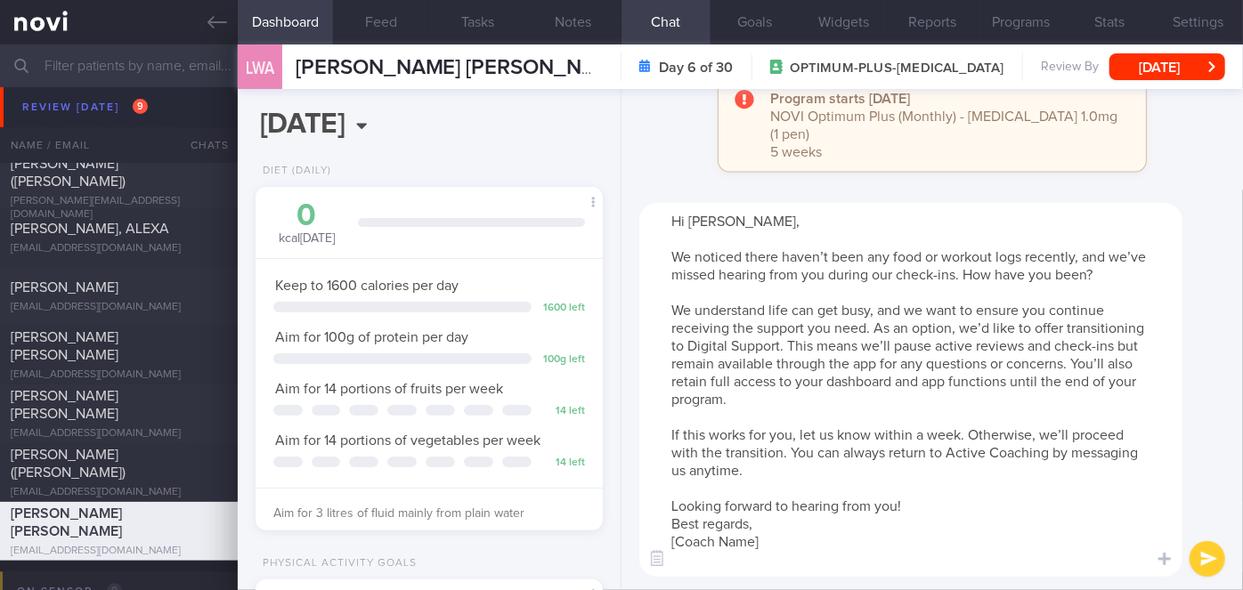
click at [769, 551] on textarea "Hi [PERSON_NAME], We noticed there haven’t been any food or workout logs recent…" at bounding box center [910, 390] width 543 height 374
click at [768, 538] on textarea "Hi [PERSON_NAME], We noticed there haven’t been any food or workout logs recent…" at bounding box center [910, 390] width 543 height 374
type textarea "Hi [PERSON_NAME], We noticed there haven’t been any food or workout logs recent…"
click at [1214, 554] on button "submit" at bounding box center [1208, 559] width 36 height 36
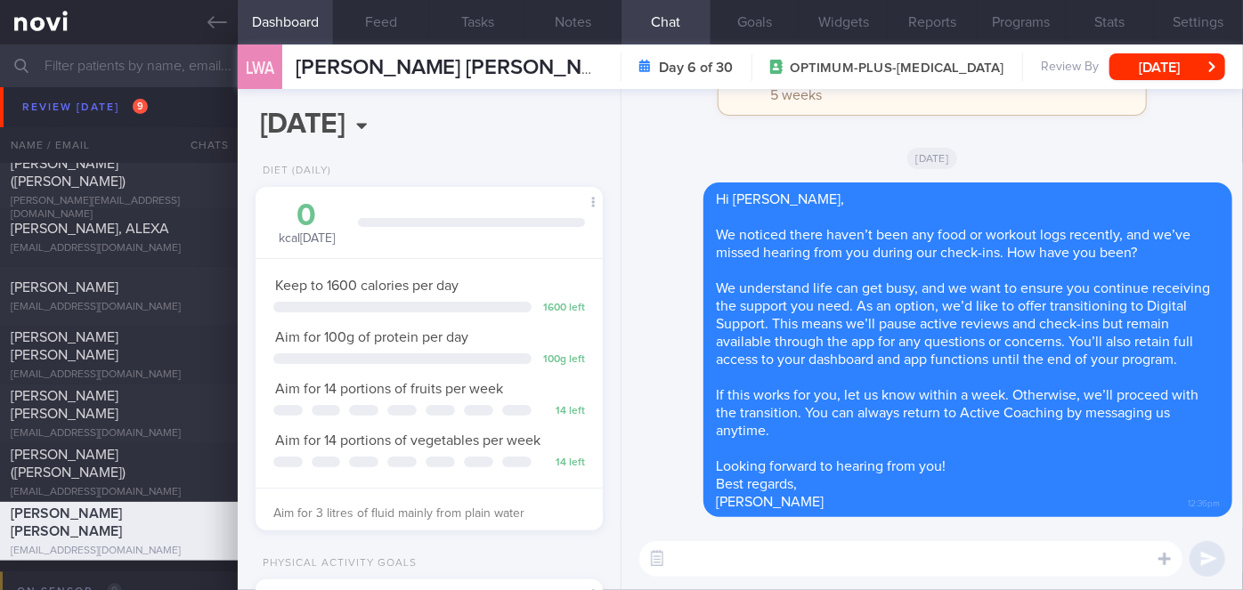
click at [182, 74] on input "text" at bounding box center [621, 66] width 1243 height 43
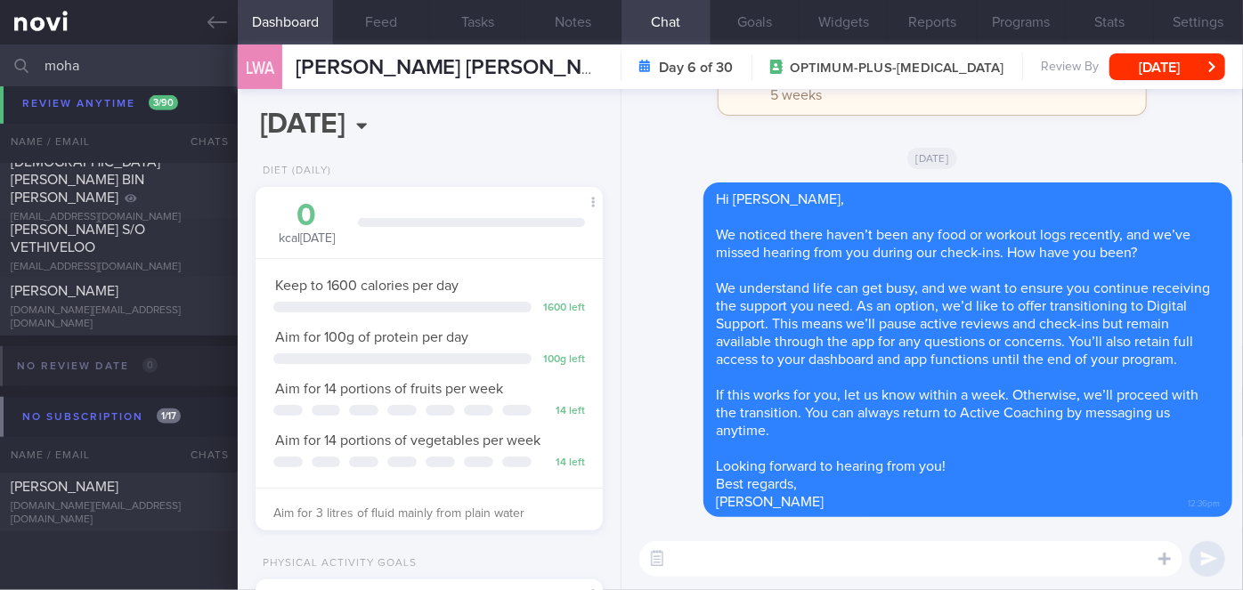
scroll to position [287, 0]
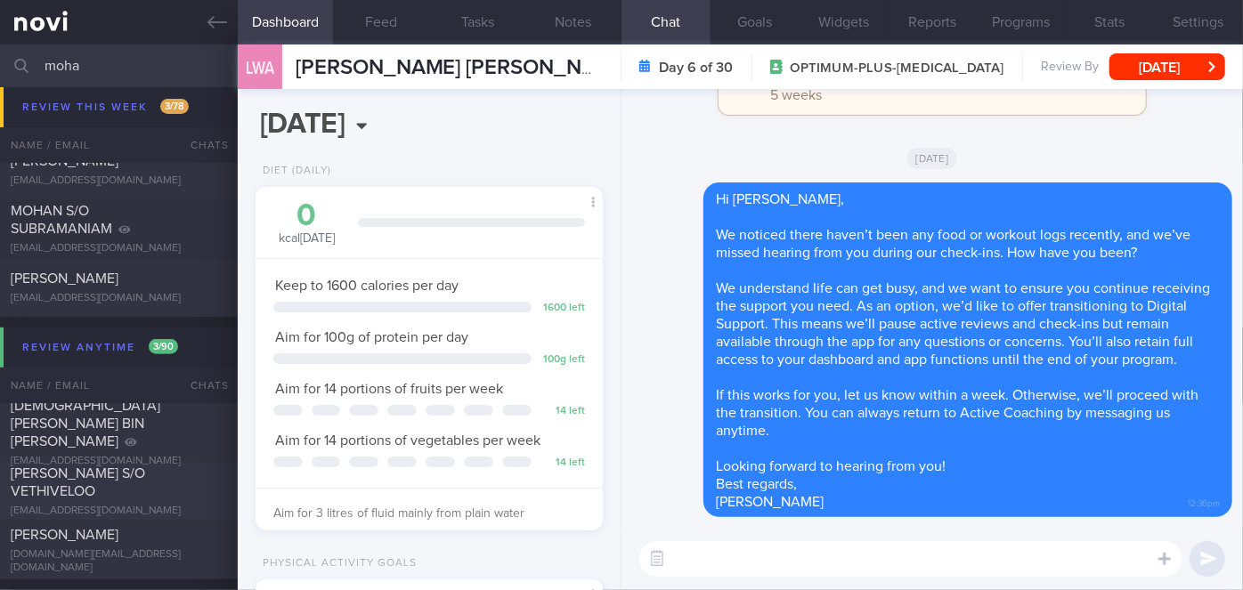
type input "moha"
click at [151, 462] on div "[PERSON_NAME] S/O VETHIVELOO [EMAIL_ADDRESS][DOMAIN_NAME] [DATE] [DATE] OPTIMUM…" at bounding box center [621, 491] width 1243 height 59
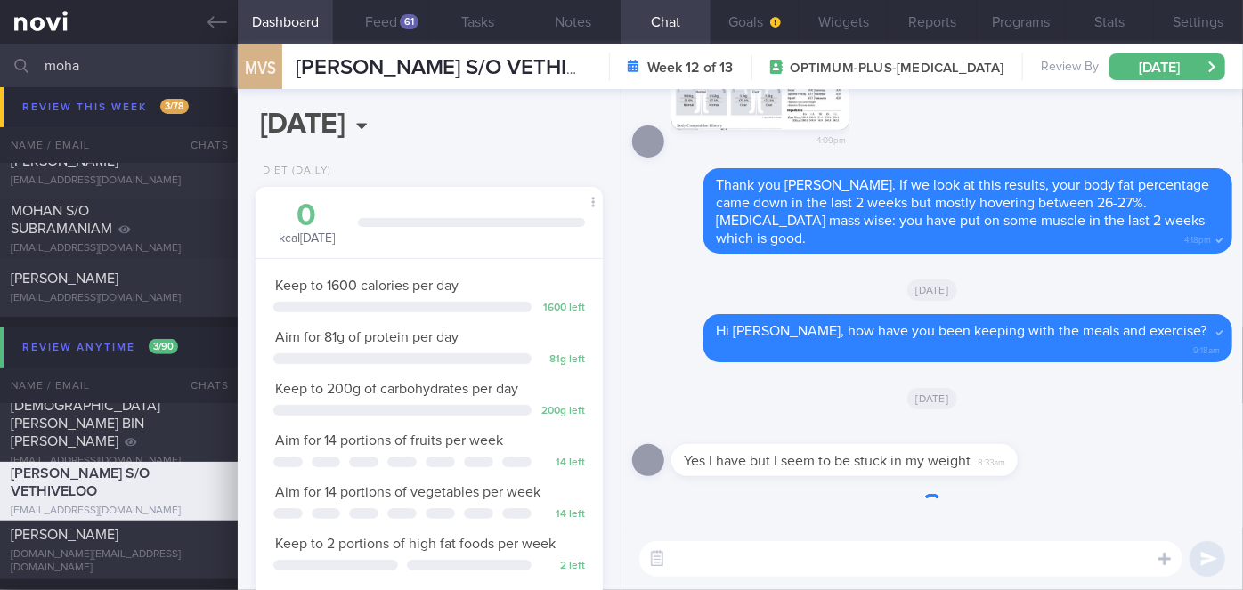
scroll to position [155, 311]
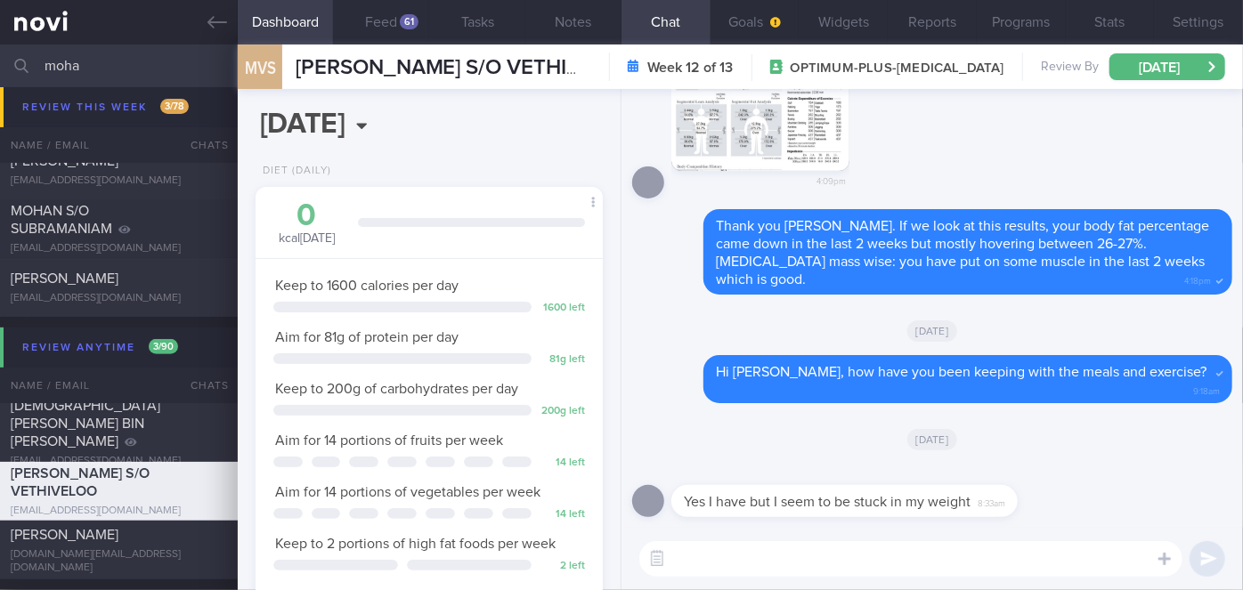
click at [829, 558] on textarea at bounding box center [910, 559] width 543 height 36
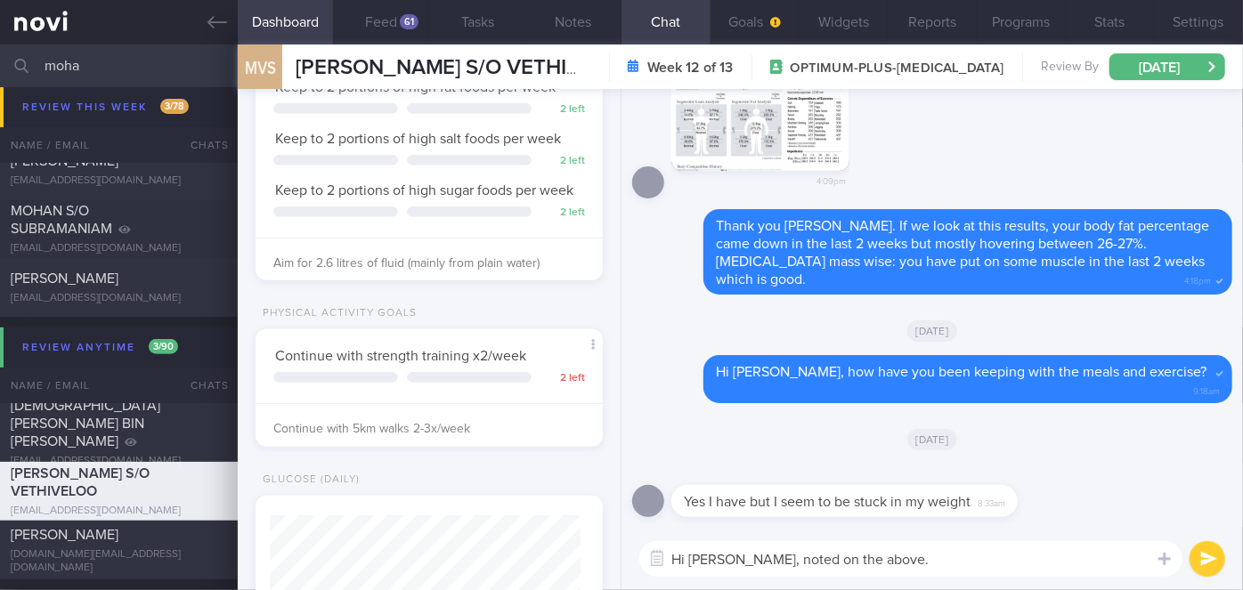
scroll to position [866, 0]
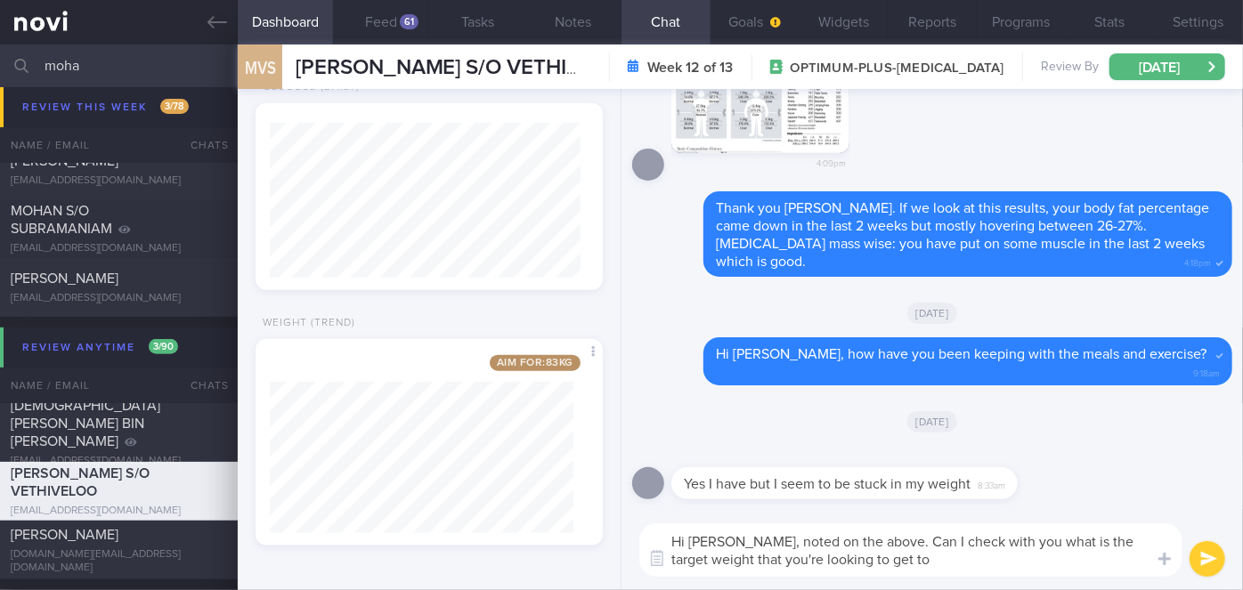
type textarea "Hi [PERSON_NAME], noted on the above. Can I check with you what is the target w…"
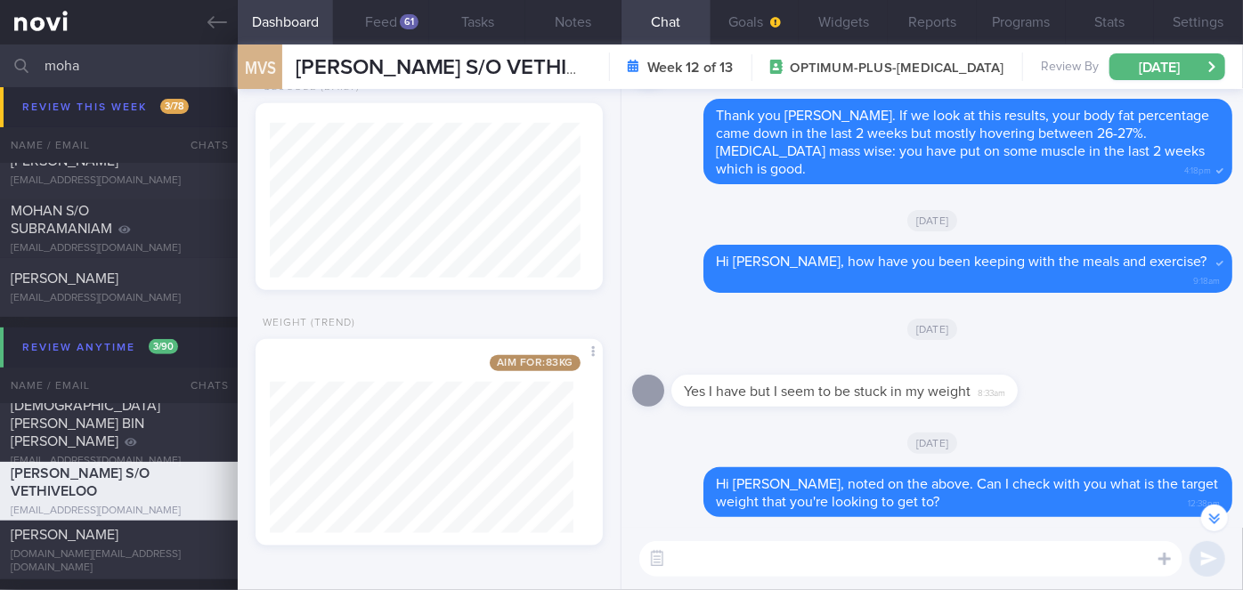
scroll to position [-253, 0]
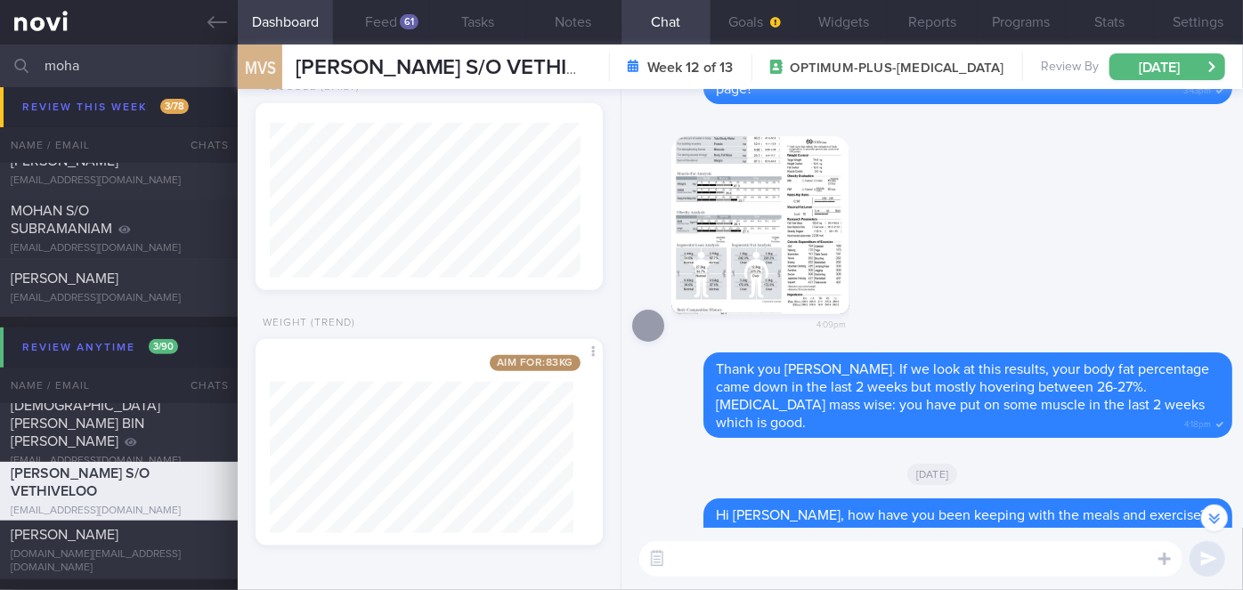
click at [711, 244] on button "button" at bounding box center [760, 225] width 178 height 178
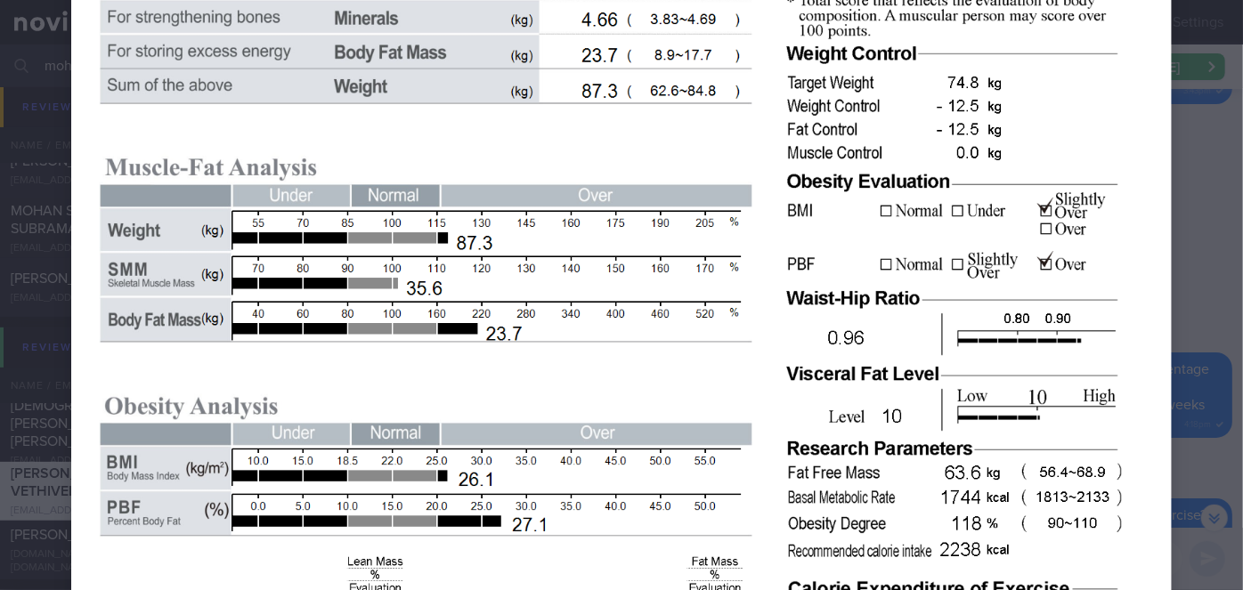
scroll to position [362, 0]
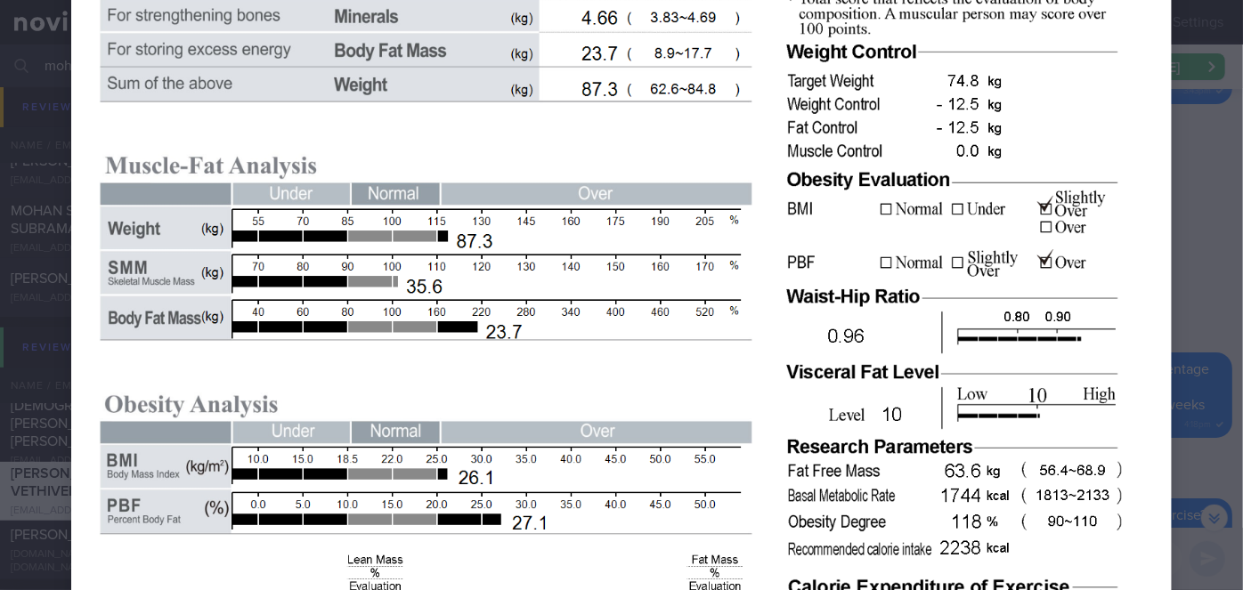
click at [1197, 224] on div at bounding box center [621, 485] width 1243 height 1694
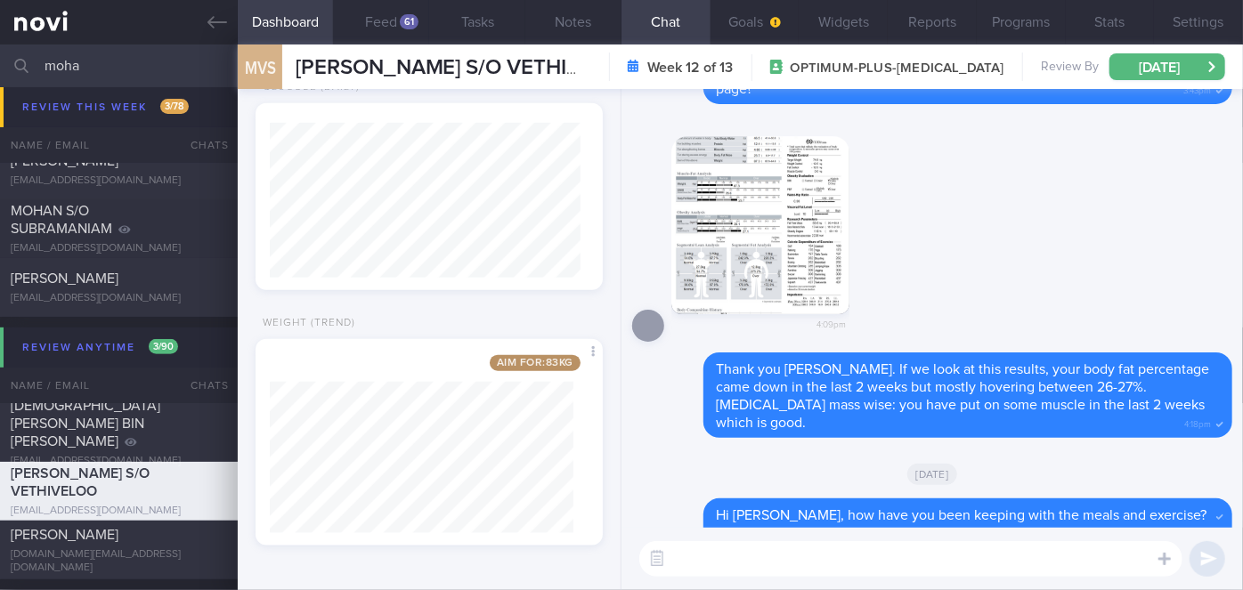
scroll to position [0, 0]
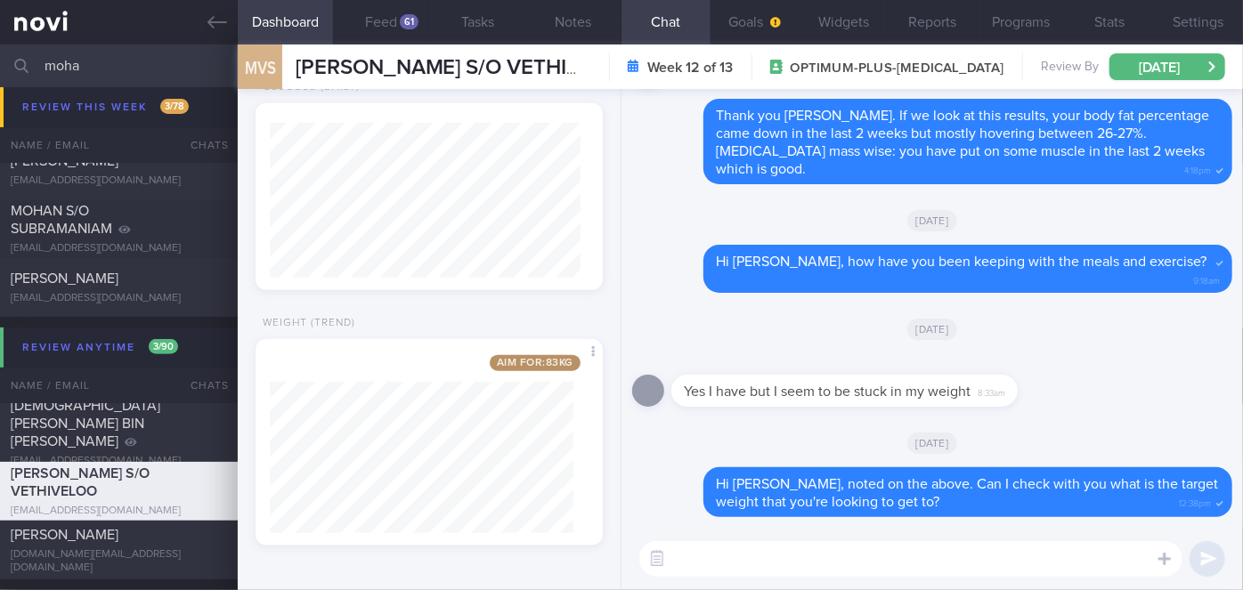
click at [82, 79] on input "moha" at bounding box center [621, 66] width 1243 height 43
type input "m"
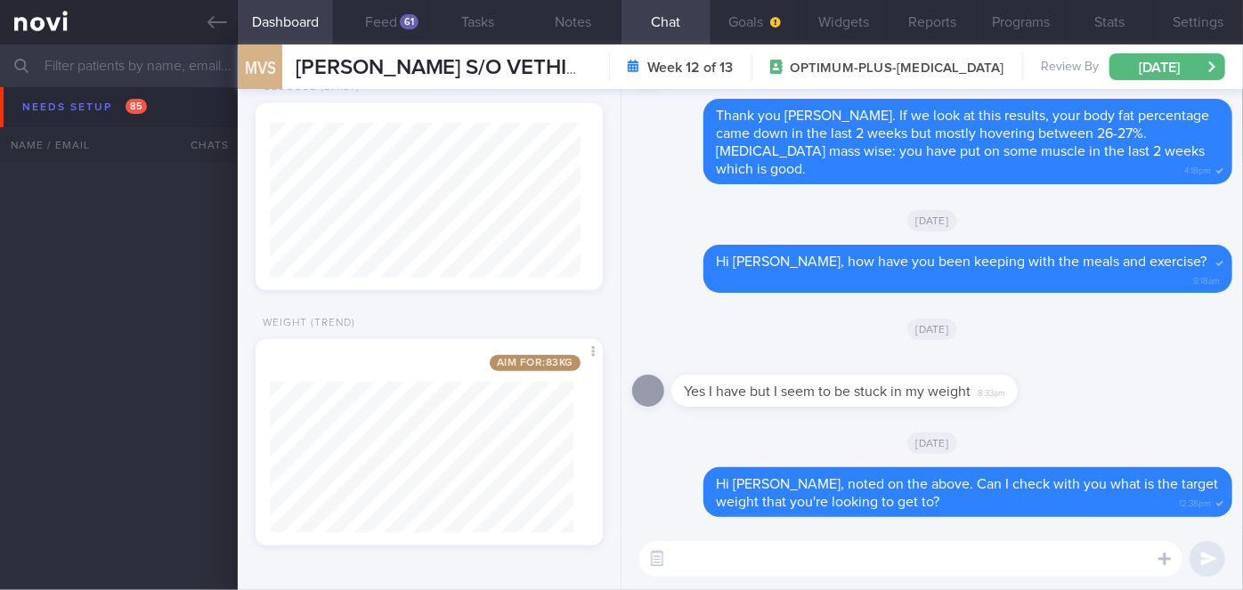
scroll to position [4119, 0]
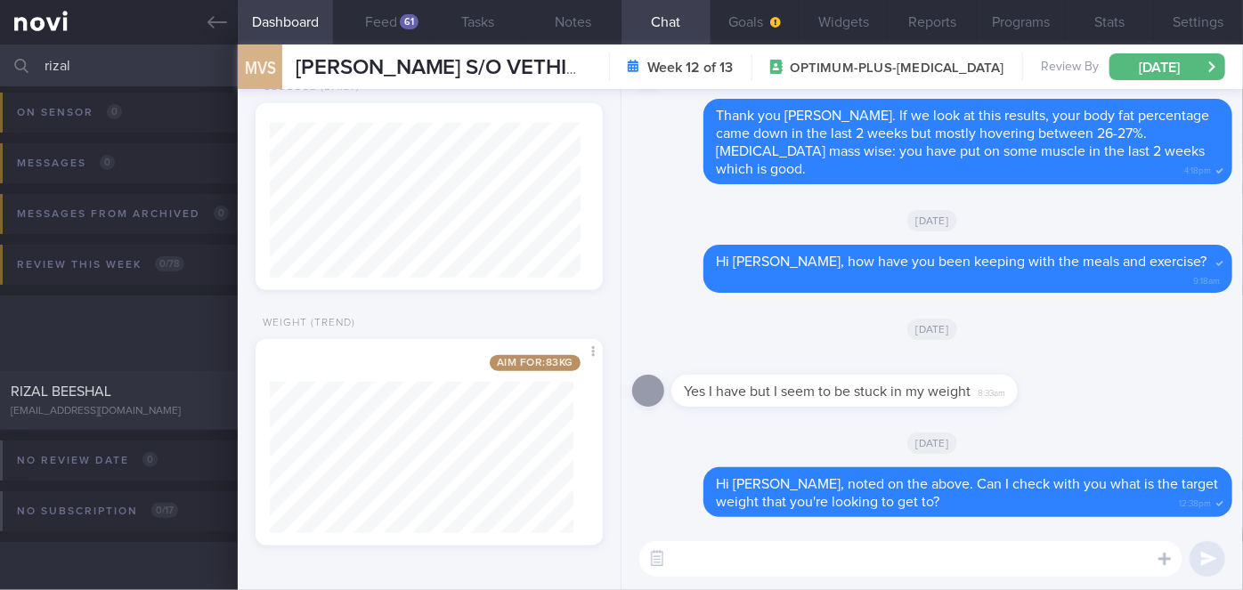
scroll to position [107, 0]
type input "rizal"
click at [144, 409] on div "[EMAIL_ADDRESS][DOMAIN_NAME]" at bounding box center [119, 411] width 216 height 13
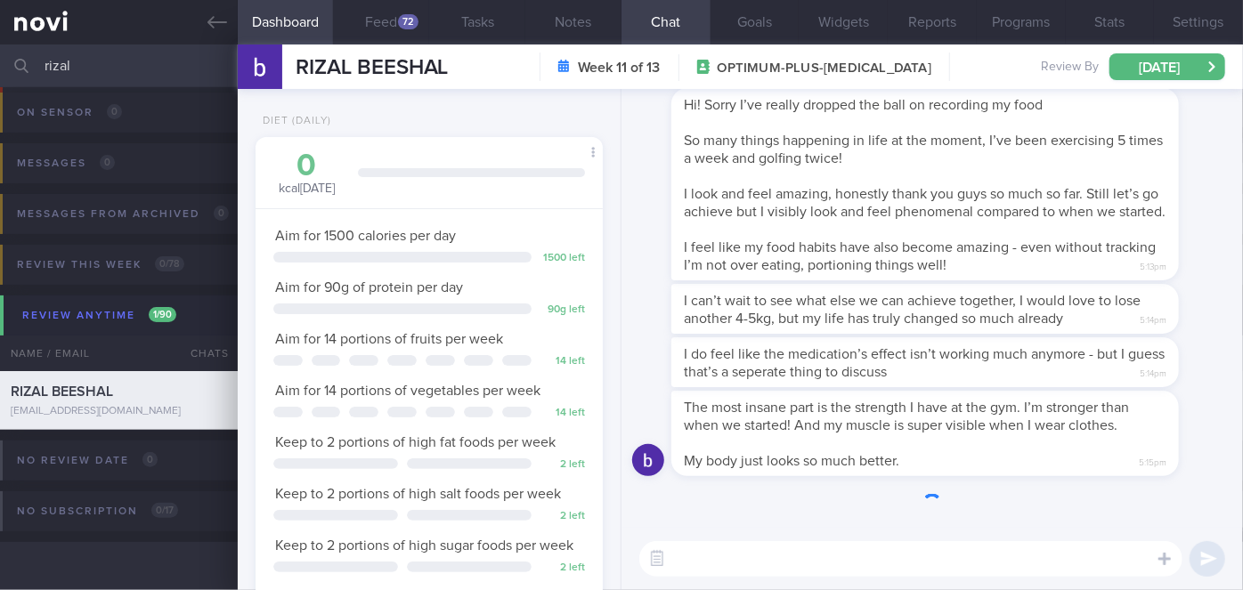
scroll to position [176, 304]
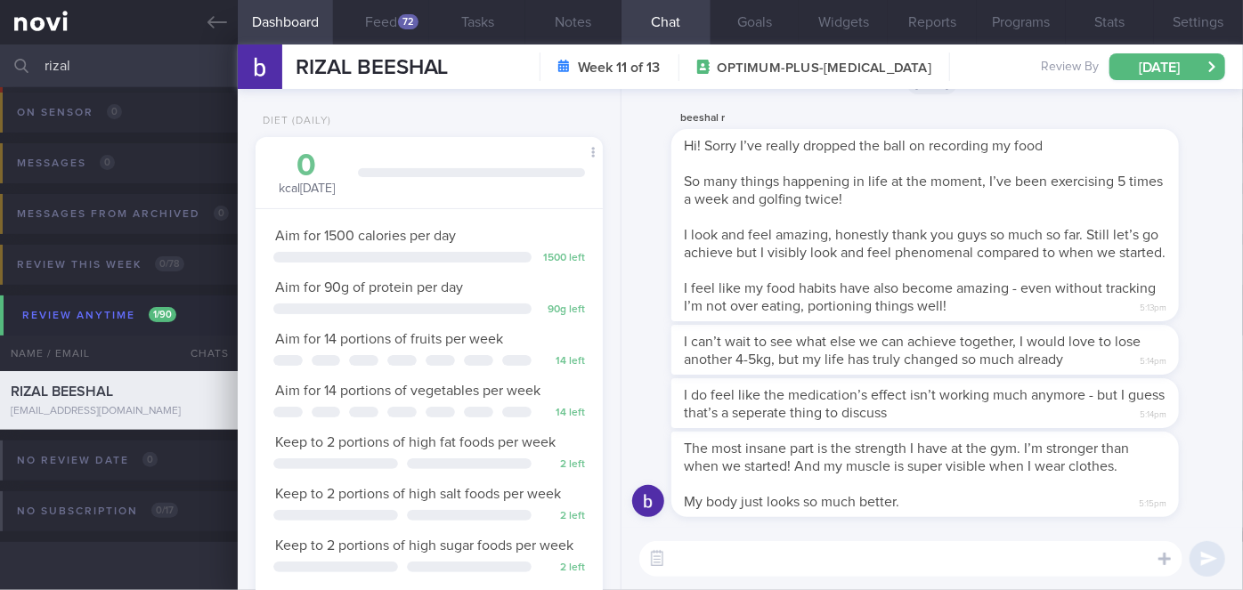
click at [762, 561] on textarea at bounding box center [910, 559] width 543 height 36
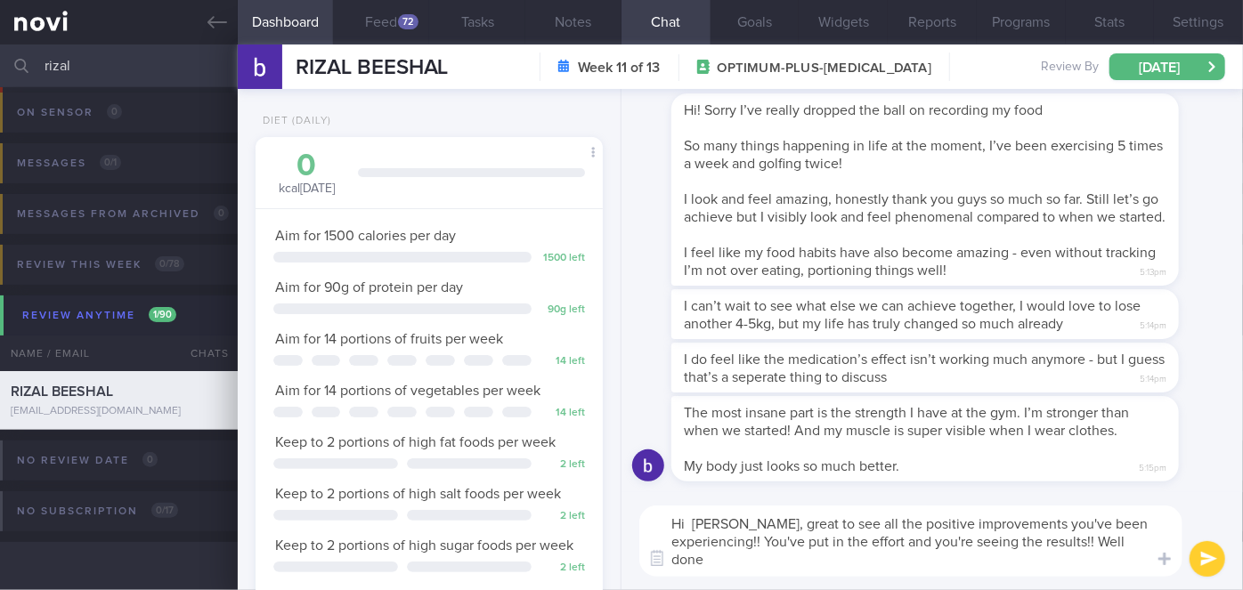
scroll to position [0, 0]
type textarea "Hi [PERSON_NAME], great to see all the positive improvements you've been experi…"
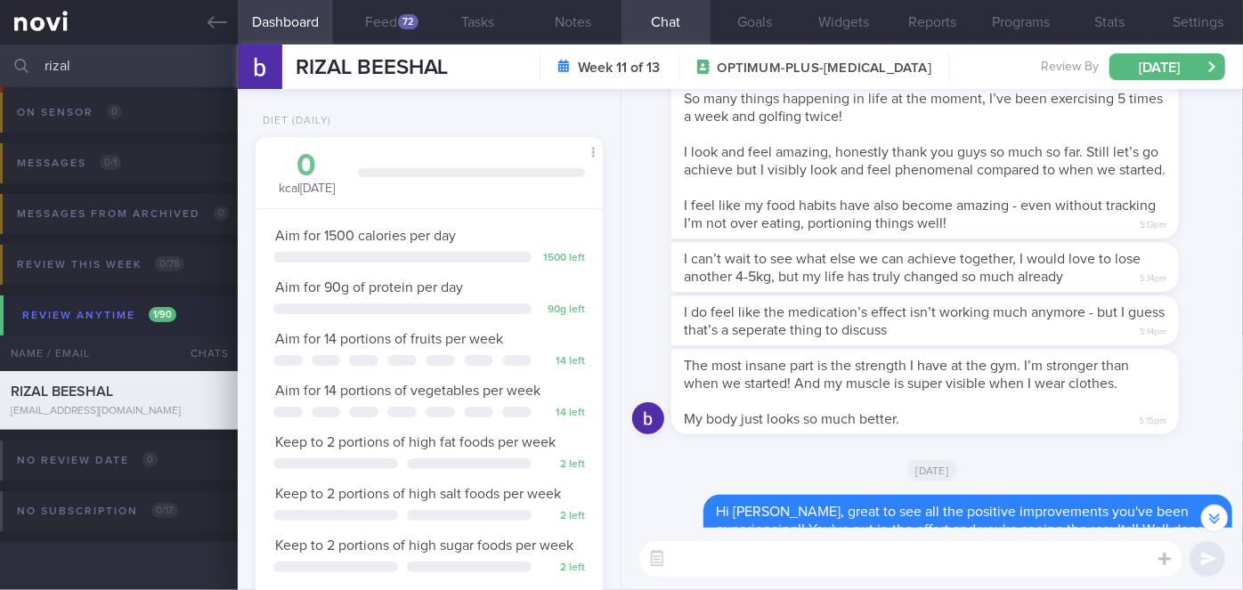
scroll to position [-35, 0]
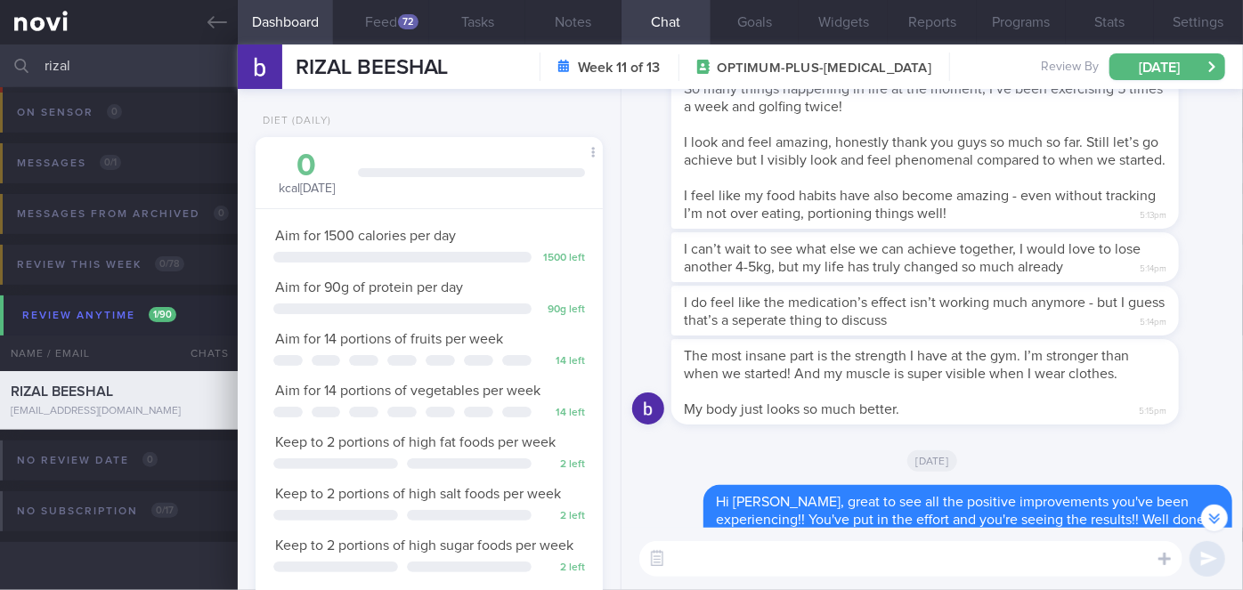
click at [750, 557] on textarea at bounding box center [910, 559] width 543 height 36
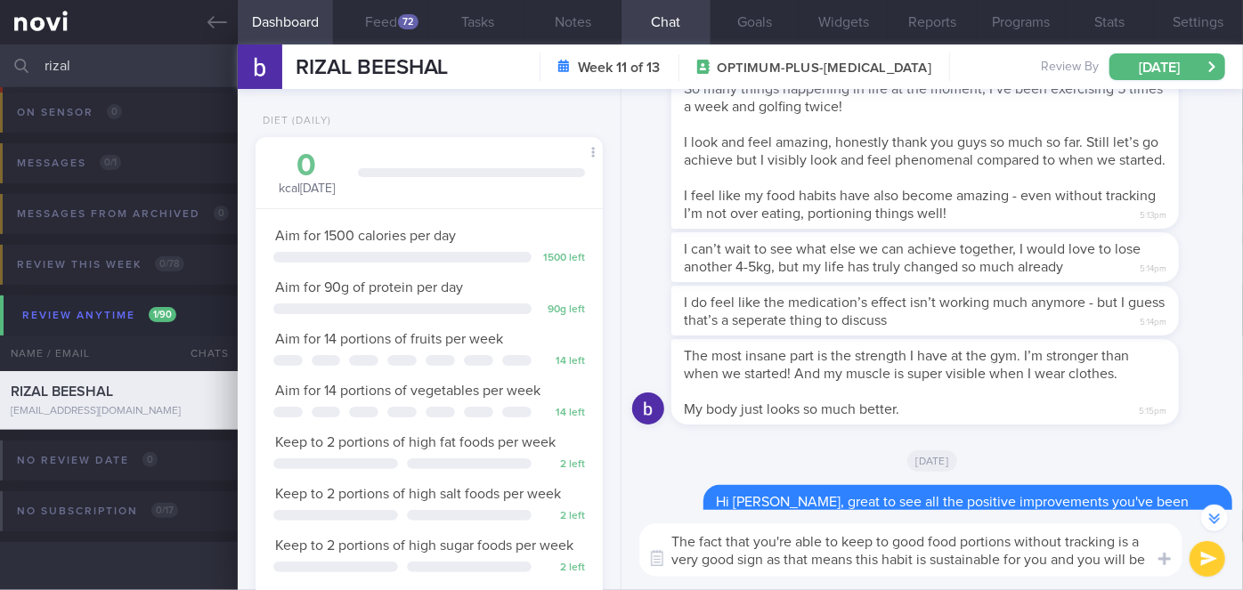
scroll to position [-70, 0]
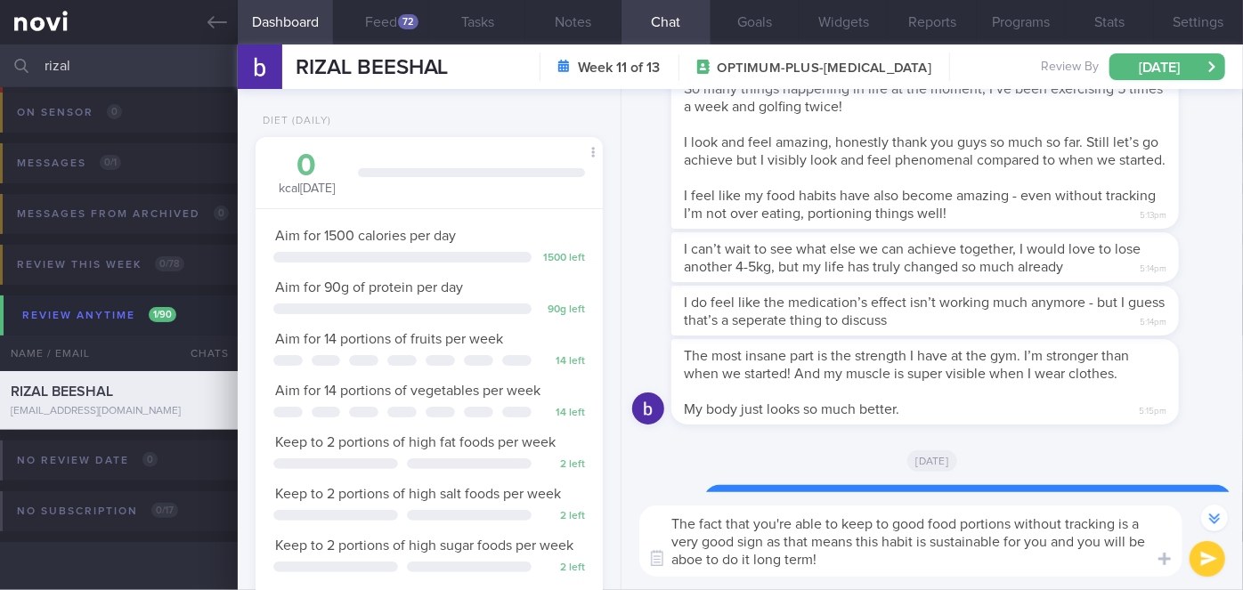
click at [694, 558] on textarea "The fact that you're able to keep to good food portions without tracking is a v…" at bounding box center [910, 541] width 543 height 71
type textarea "The fact that you're able to keep to good food portions without tracking is a v…"
click at [1218, 568] on button "submit" at bounding box center [1208, 559] width 36 height 36
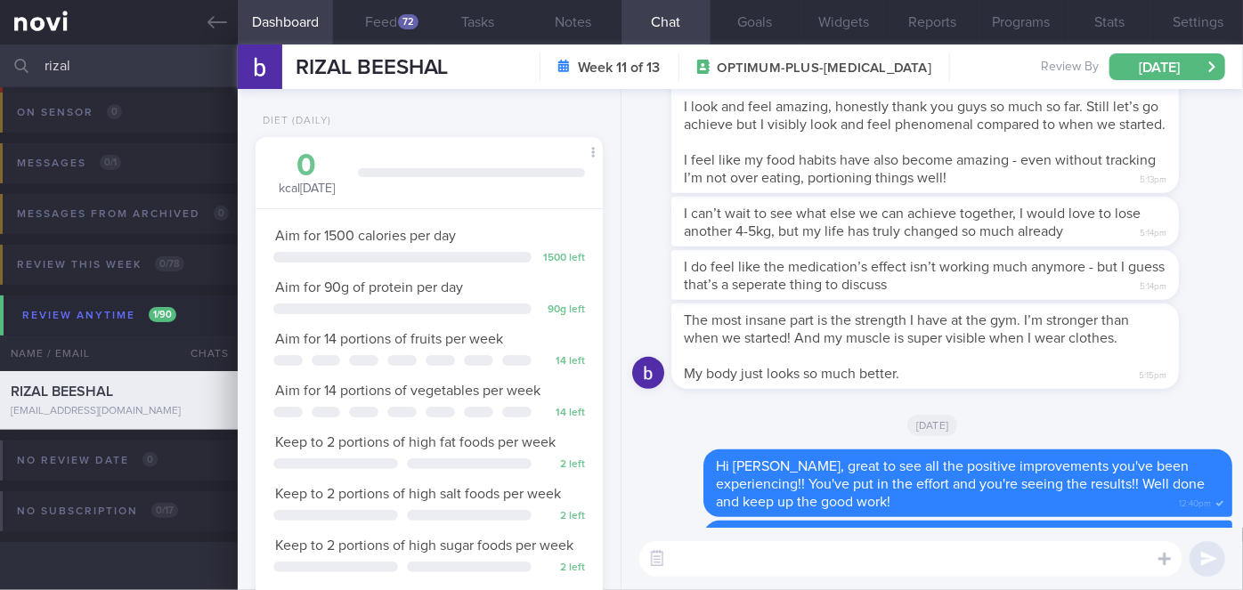
scroll to position [0, 0]
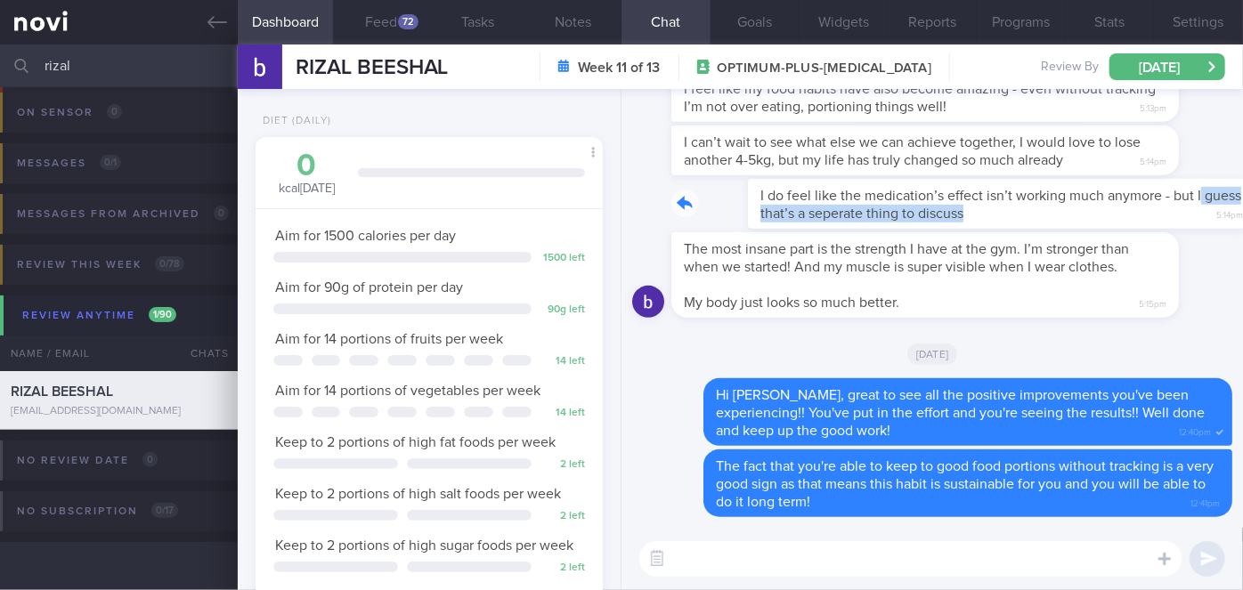
drag, startPoint x: 959, startPoint y: 224, endPoint x: 1151, endPoint y: 202, distance: 193.6
click at [1151, 202] on div "I do feel like the medication’s effect isn’t working much anymore - but I guess…" at bounding box center [951, 204] width 561 height 50
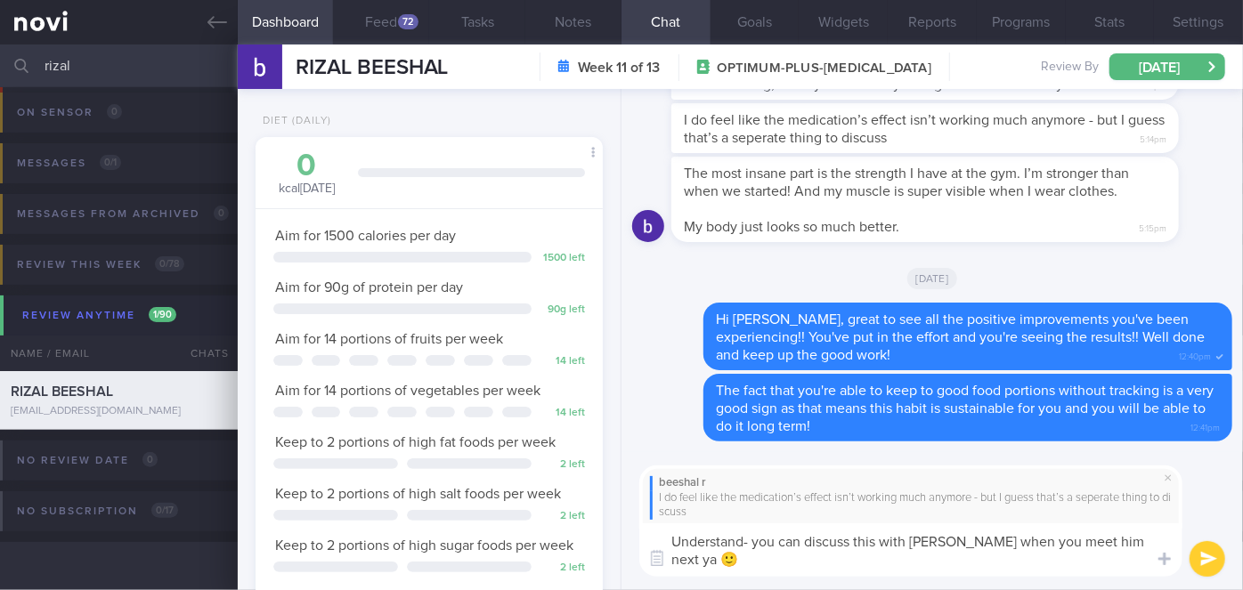
type textarea "Understand- you can discuss this with [PERSON_NAME] when you meet him next ya 🙂"
click at [1212, 572] on button "submit" at bounding box center [1208, 559] width 36 height 36
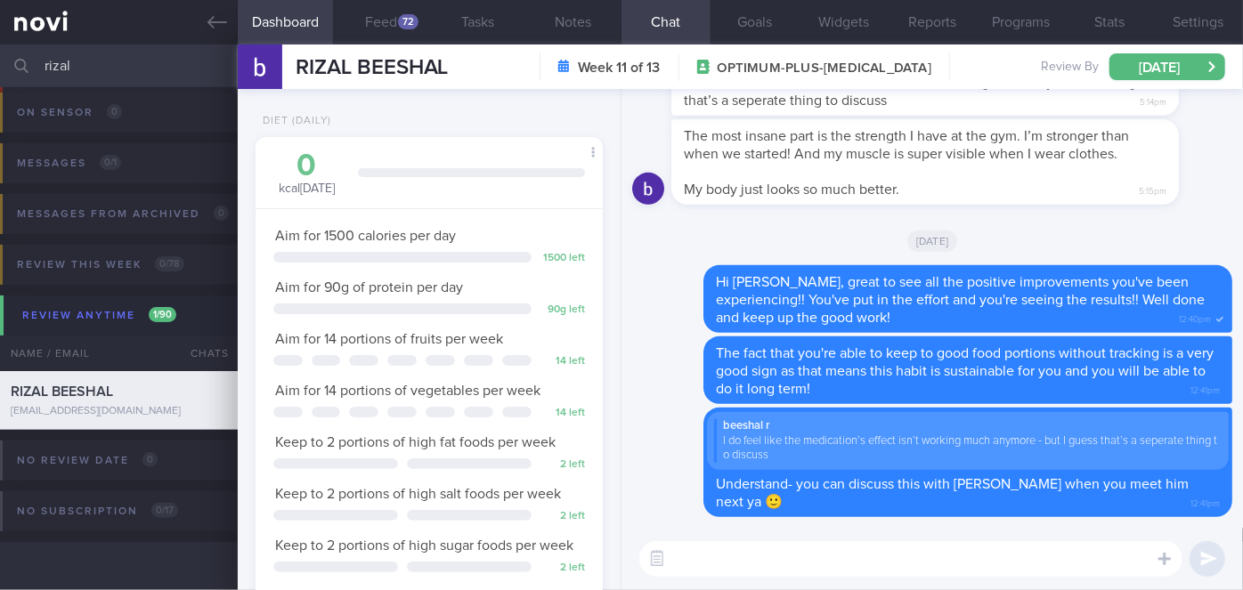
scroll to position [548, 0]
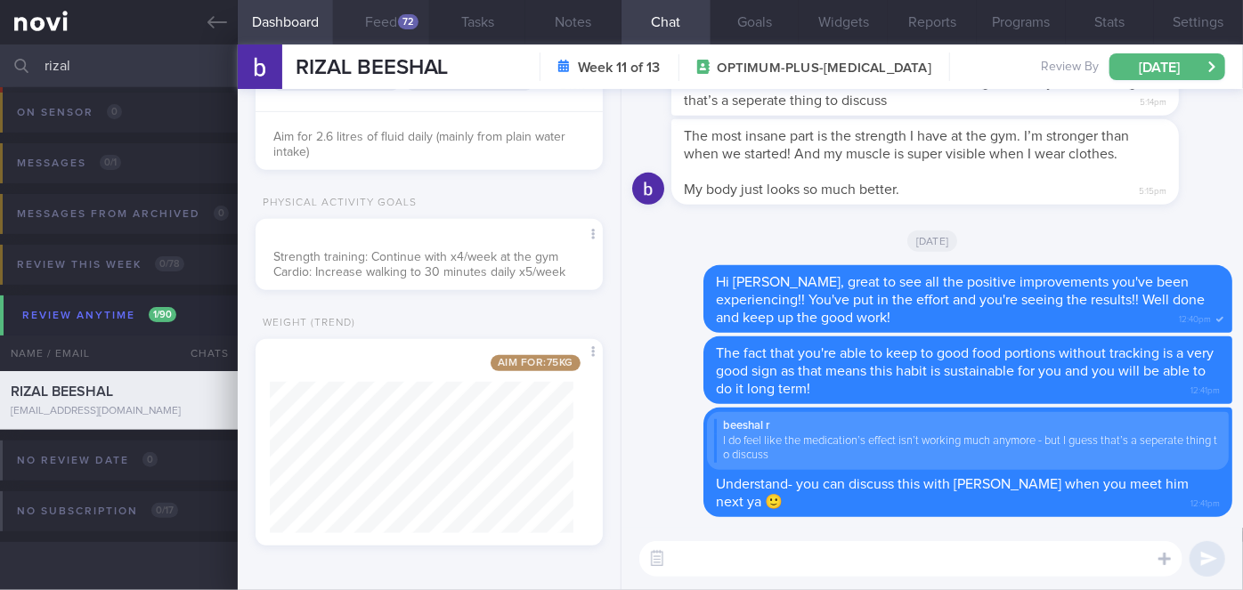
click at [397, 24] on button "Feed 72" at bounding box center [381, 22] width 96 height 45
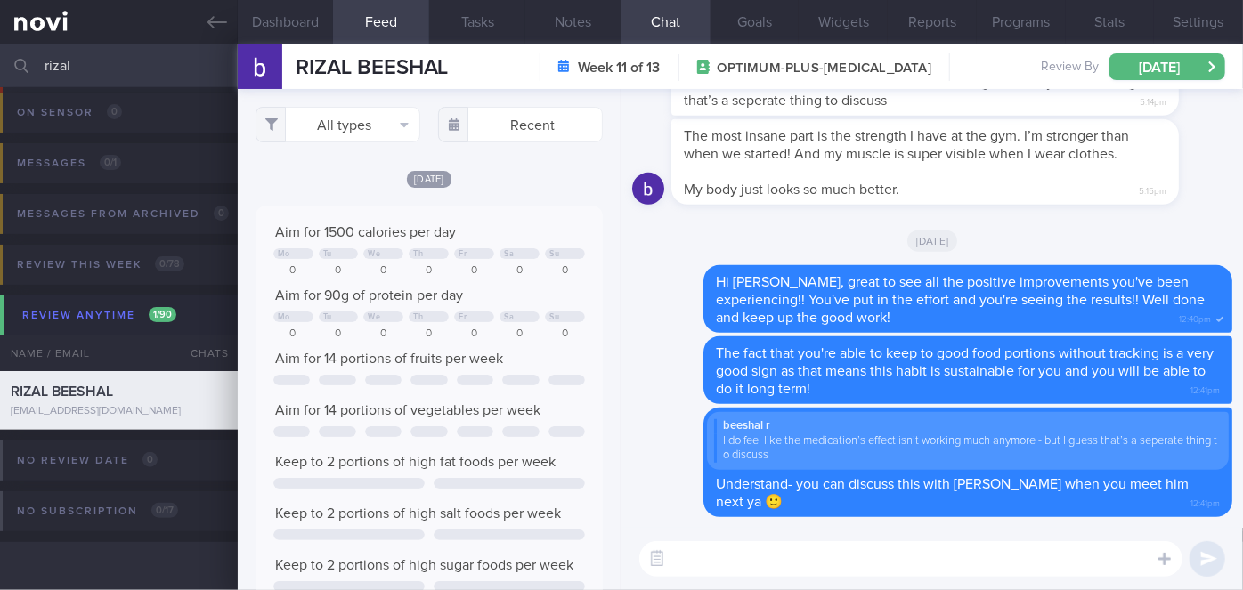
click at [91, 73] on input "rizal" at bounding box center [621, 66] width 1243 height 43
type input "r"
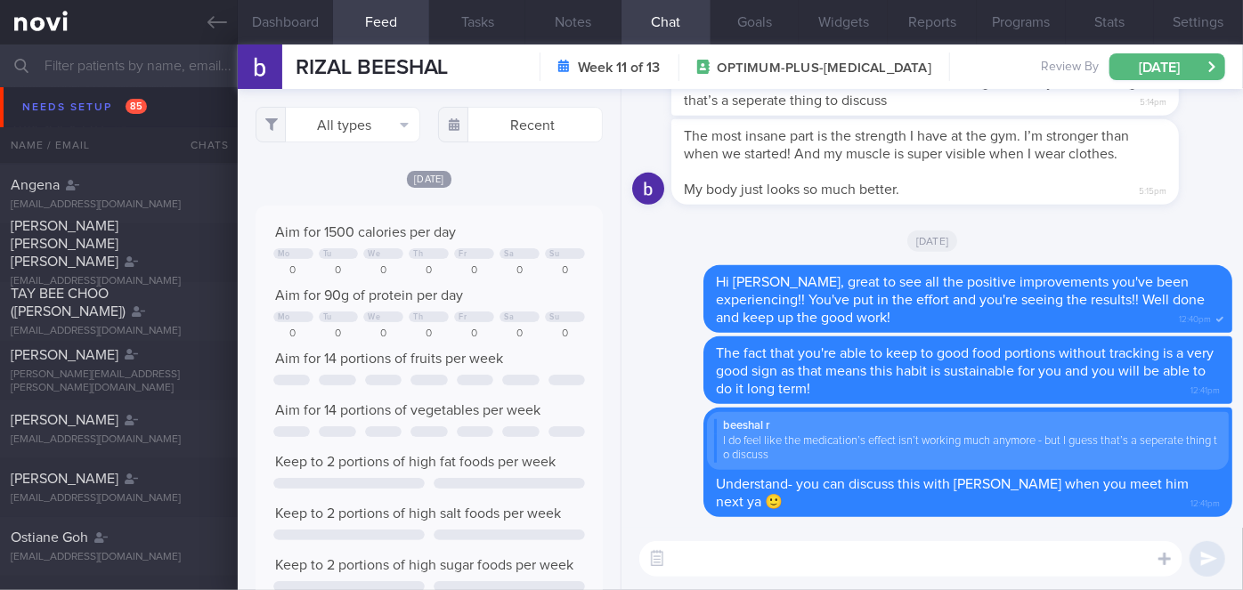
scroll to position [3302, 0]
drag, startPoint x: 164, startPoint y: 344, endPoint x: 638, endPoint y: 257, distance: 482.4
click at [638, 257] on div "[DATE]" at bounding box center [932, 240] width 600 height 50
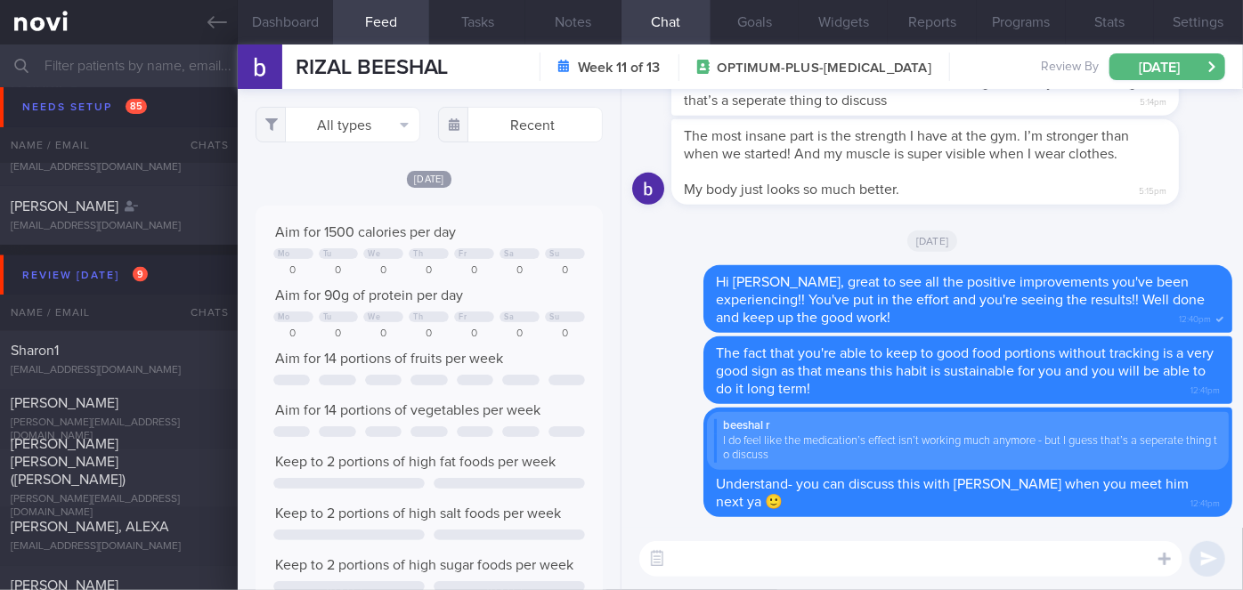
scroll to position [4926, 0]
